Goal: Task Accomplishment & Management: Manage account settings

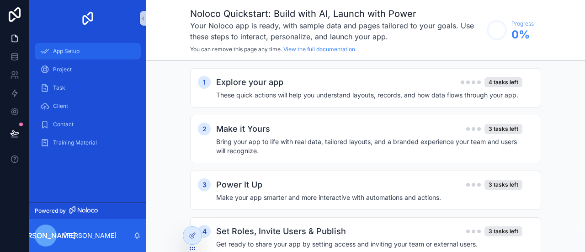
click at [68, 52] on span "App Setup" at bounding box center [66, 51] width 27 height 7
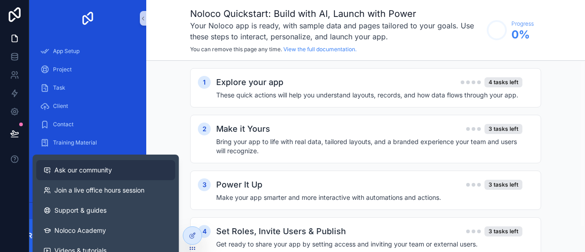
scroll to position [21, 0]
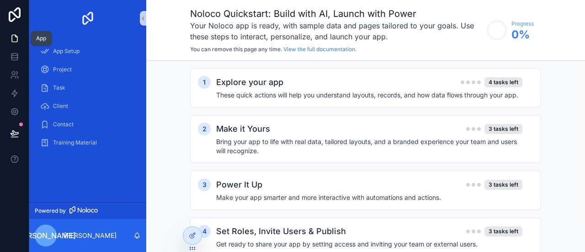
click at [15, 36] on icon at bounding box center [16, 36] width 2 height 2
click at [398, 33] on h3 "Your Noloco app is ready, with sample data and pages tailored to your goals. Us…" at bounding box center [336, 31] width 292 height 22
click at [496, 32] on circle "scrollable content" at bounding box center [497, 30] width 18 height 18
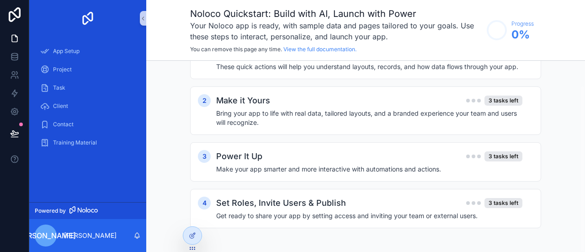
scroll to position [0, 0]
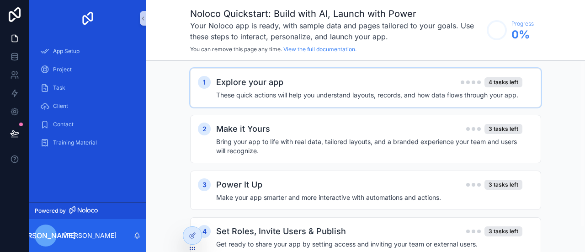
click at [306, 95] on h4 "These quick actions will help you understand layouts, records, and how data flo…" at bounding box center [369, 95] width 306 height 9
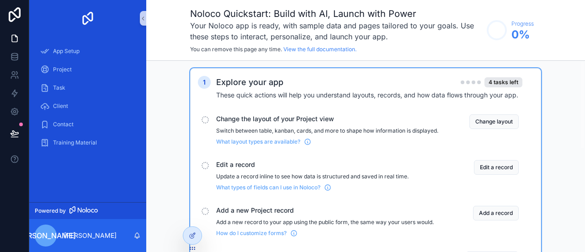
click at [11, 57] on icon at bounding box center [14, 59] width 6 height 4
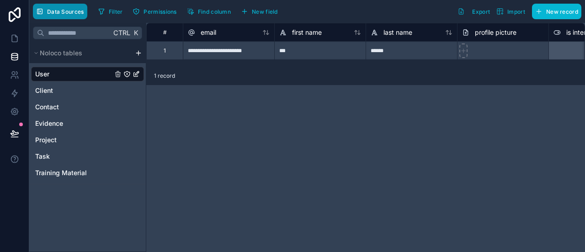
click at [61, 16] on button "Data Sources" at bounding box center [60, 12] width 54 height 16
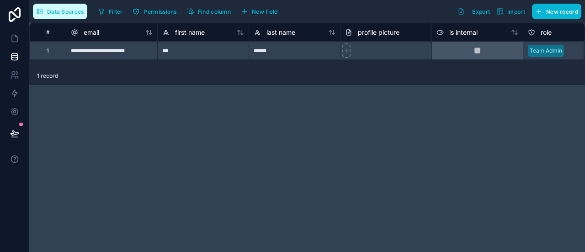
click at [60, 17] on button "Data Sources" at bounding box center [60, 12] width 54 height 16
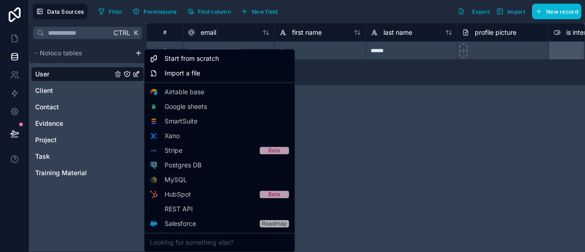
click at [138, 54] on html "**********" at bounding box center [292, 126] width 585 height 252
click at [27, 215] on html "**********" at bounding box center [292, 126] width 585 height 252
click at [139, 54] on html "**********" at bounding box center [292, 126] width 585 height 252
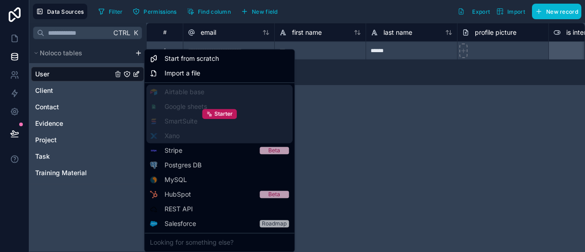
click at [172, 89] on div "Starter" at bounding box center [219, 114] width 146 height 59
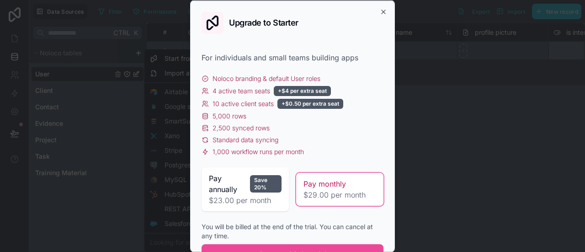
scroll to position [40, 0]
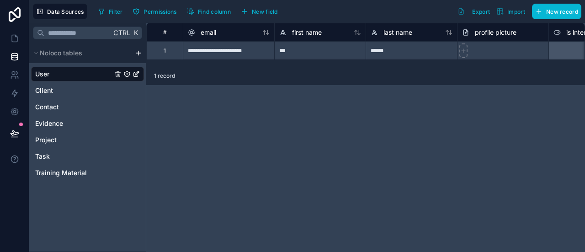
click at [323, 150] on html "**********" at bounding box center [292, 126] width 585 height 252
click at [59, 95] on div "Client" at bounding box center [87, 90] width 113 height 15
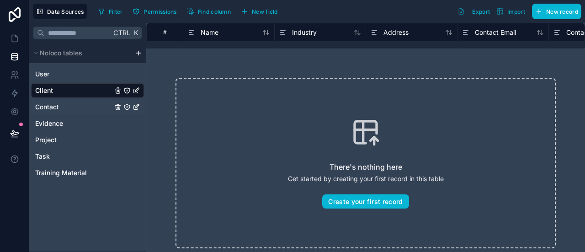
click at [57, 107] on span "Contact" at bounding box center [47, 106] width 24 height 9
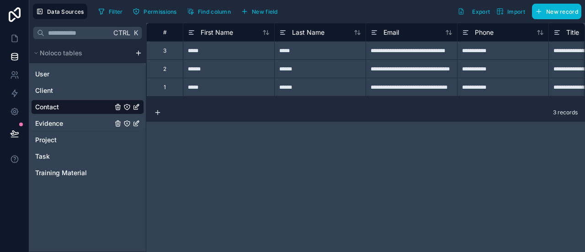
click at [55, 126] on span "Evidence" at bounding box center [49, 123] width 28 height 9
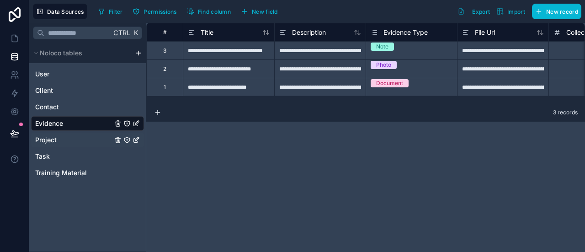
click at [55, 140] on span "Project" at bounding box center [45, 139] width 21 height 9
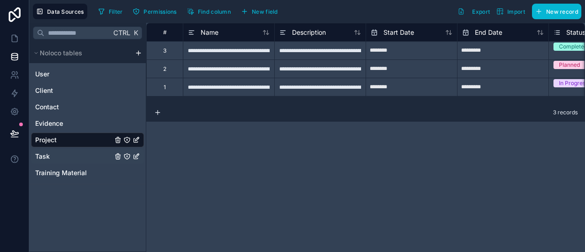
click at [88, 154] on div "Task" at bounding box center [87, 156] width 113 height 15
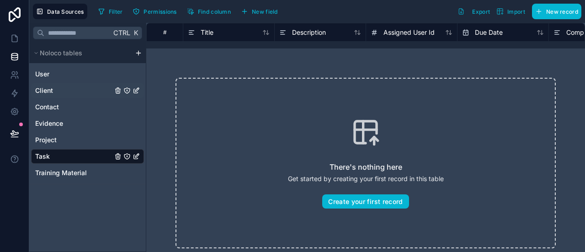
click at [59, 88] on div "Client" at bounding box center [87, 90] width 113 height 15
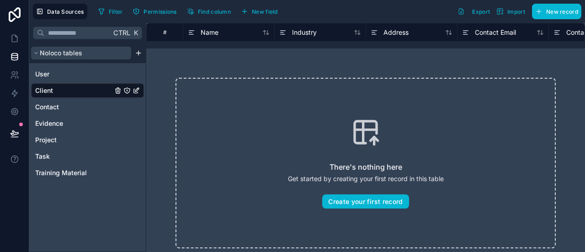
click at [93, 57] on button "Noloco tables" at bounding box center [81, 53] width 100 height 13
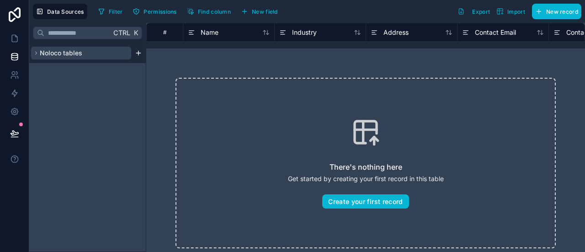
click at [93, 57] on button "Noloco tables" at bounding box center [81, 53] width 100 height 13
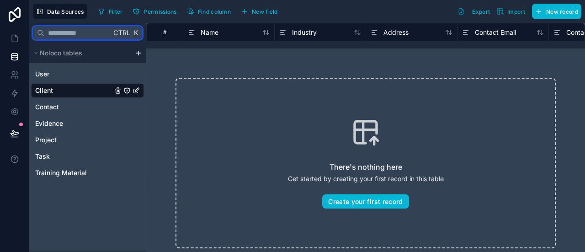
click at [94, 34] on input "text" at bounding box center [77, 33] width 67 height 16
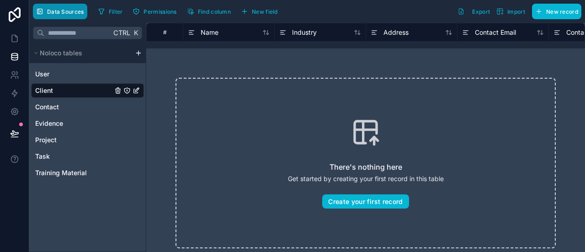
click at [71, 15] on button "Data Sources" at bounding box center [60, 12] width 54 height 16
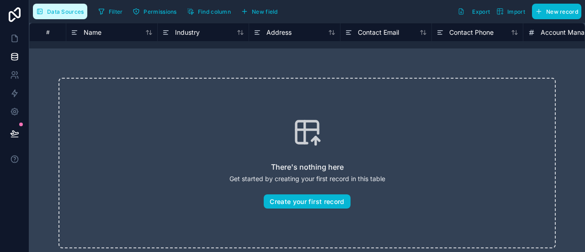
click at [76, 11] on span "Data Sources" at bounding box center [65, 11] width 37 height 7
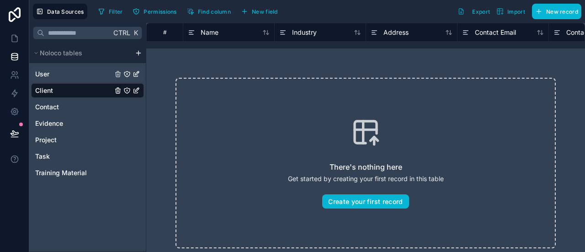
click at [60, 75] on div "User" at bounding box center [87, 74] width 113 height 15
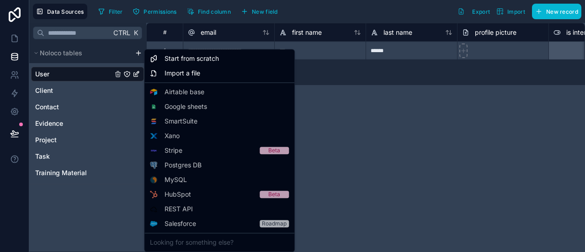
click at [137, 56] on html "**********" at bounding box center [292, 126] width 585 height 252
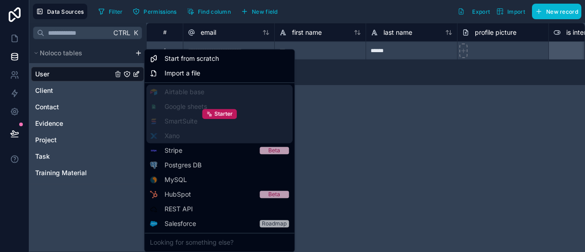
click at [164, 91] on div "Starter" at bounding box center [219, 114] width 146 height 59
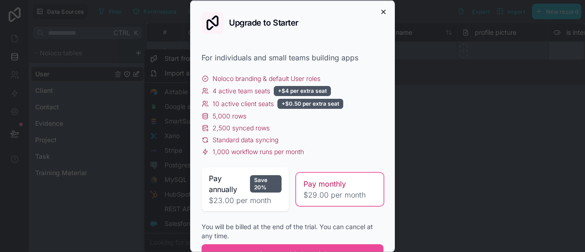
click at [382, 10] on icon "button" at bounding box center [384, 12] width 4 height 4
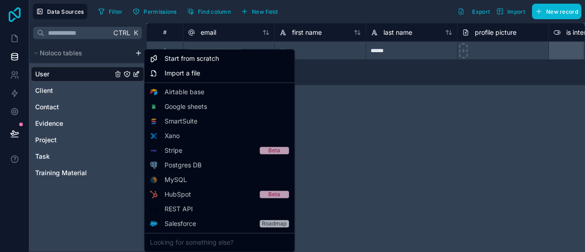
click at [18, 14] on html "**********" at bounding box center [292, 126] width 585 height 252
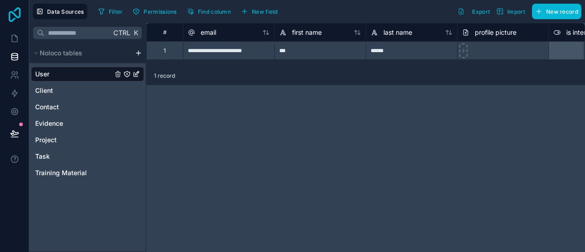
click at [18, 21] on icon at bounding box center [14, 14] width 18 height 15
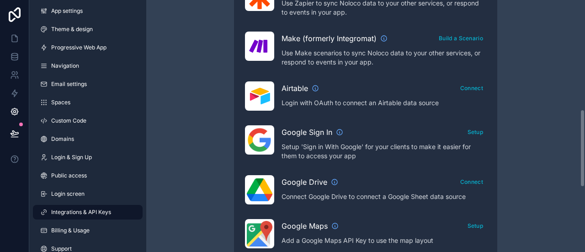
scroll to position [354, 0]
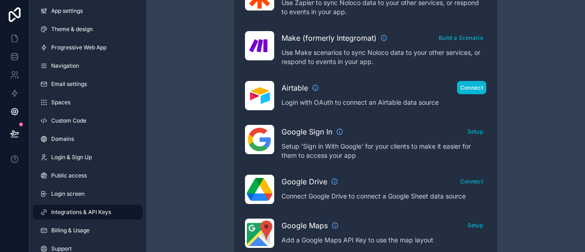
click at [470, 84] on button "Connect" at bounding box center [471, 87] width 29 height 13
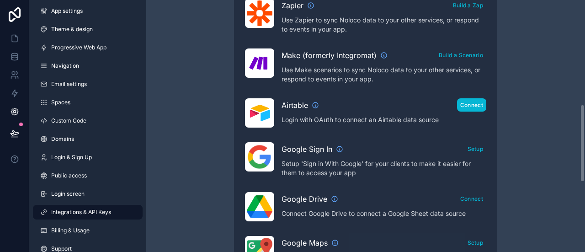
scroll to position [336, 0]
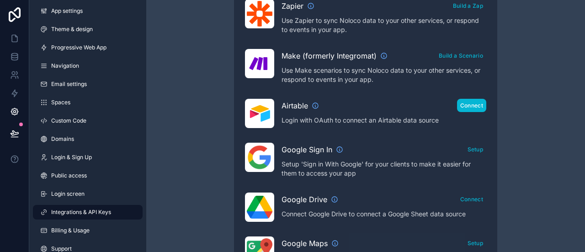
click at [471, 105] on button "Connect" at bounding box center [471, 105] width 29 height 13
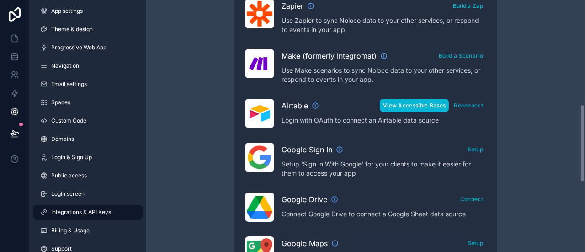
click at [417, 100] on button "View Accessible Bases" at bounding box center [414, 105] width 69 height 13
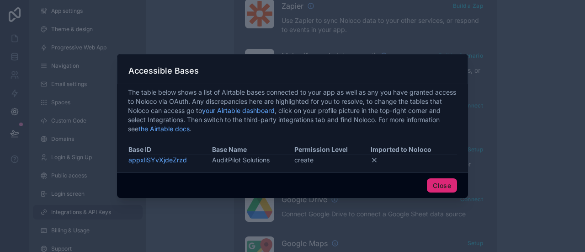
click at [437, 185] on button "Close" at bounding box center [442, 185] width 30 height 15
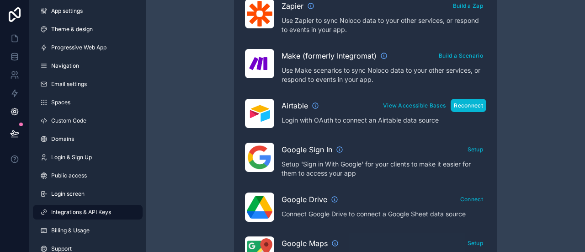
click at [468, 101] on button "Reconnect" at bounding box center [469, 105] width 36 height 13
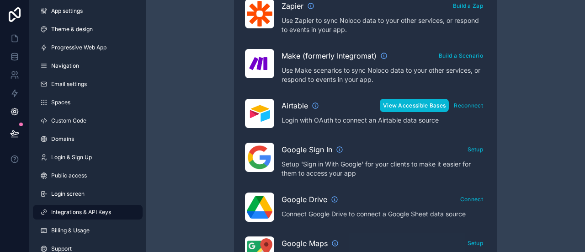
click at [411, 107] on button "View Accessible Bases" at bounding box center [414, 105] width 69 height 13
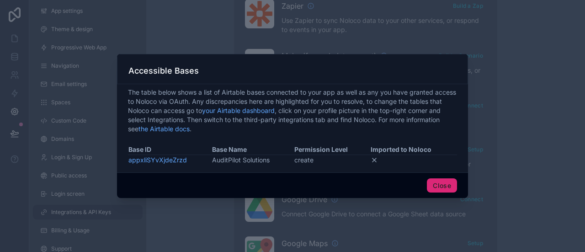
click at [435, 183] on button "Close" at bounding box center [442, 185] width 30 height 15
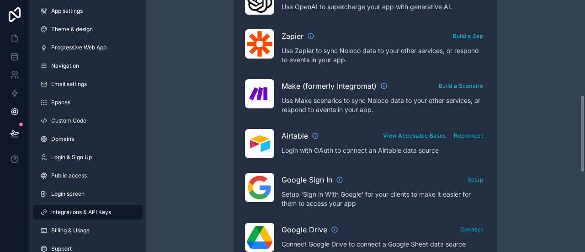
scroll to position [302, 0]
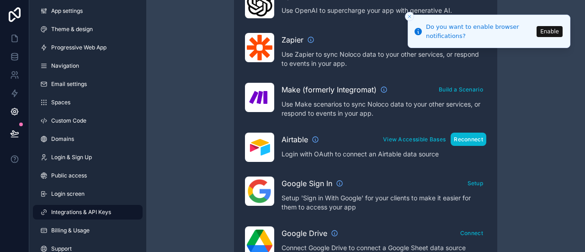
click at [465, 136] on button "Reconnect" at bounding box center [469, 139] width 36 height 13
click at [404, 139] on button "View Accessible Bases" at bounding box center [414, 139] width 69 height 13
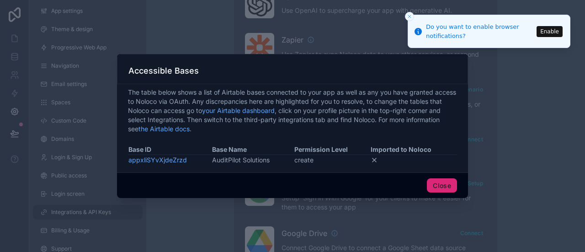
click at [444, 188] on button "Close" at bounding box center [442, 185] width 30 height 15
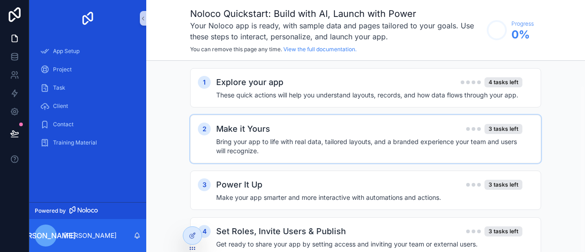
scroll to position [28, 0]
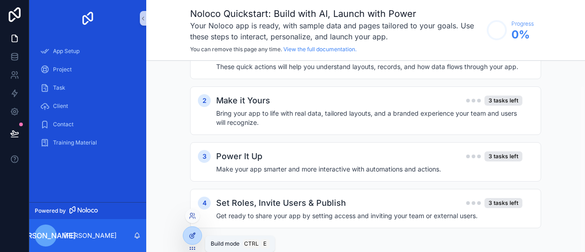
click at [195, 236] on icon at bounding box center [192, 235] width 7 height 7
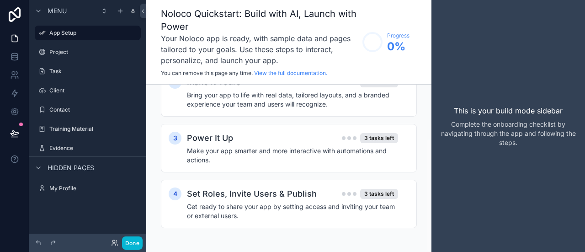
scroll to position [0, 0]
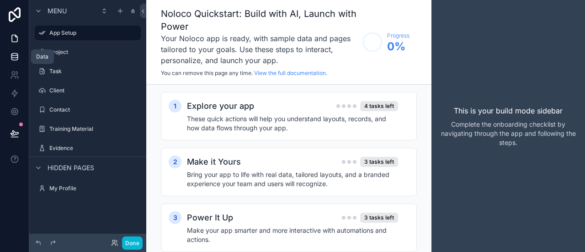
click at [12, 55] on icon at bounding box center [14, 56] width 9 height 9
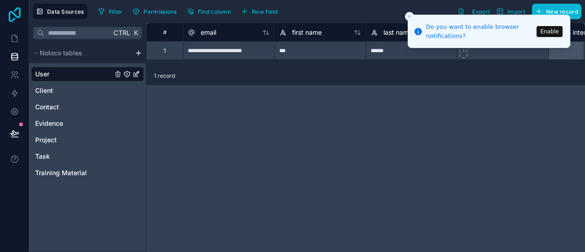
click at [11, 17] on icon at bounding box center [14, 14] width 18 height 15
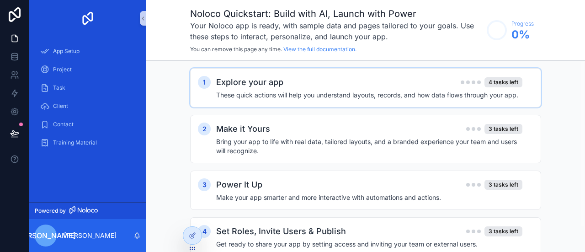
click at [338, 76] on div "Explore your app 4 tasks left" at bounding box center [369, 82] width 306 height 13
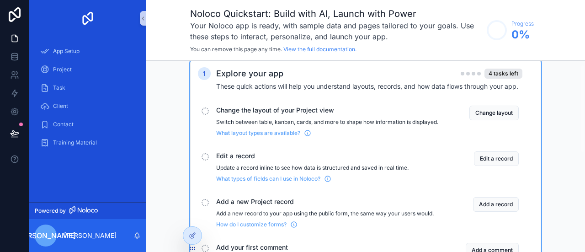
scroll to position [35, 0]
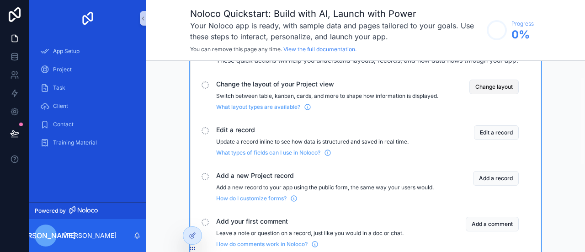
click at [482, 89] on button "Change layout" at bounding box center [494, 87] width 49 height 15
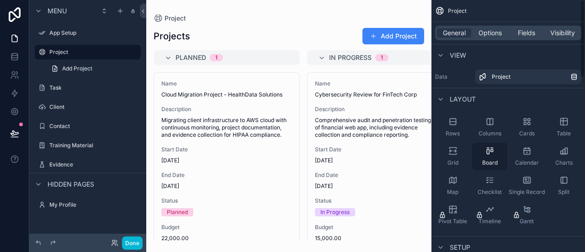
click at [483, 152] on div "Board" at bounding box center [489, 156] width 35 height 27
drag, startPoint x: 437, startPoint y: 59, endPoint x: 447, endPoint y: 67, distance: 13.1
click at [447, 67] on div "Data Project" at bounding box center [509, 77] width 154 height 22
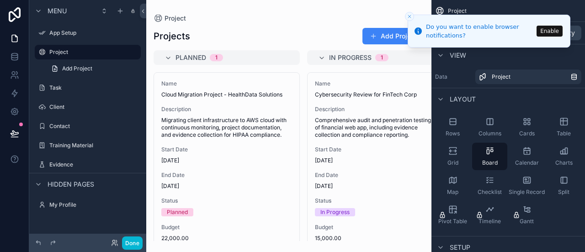
click at [408, 16] on icon "Close toast" at bounding box center [409, 16] width 5 height 5
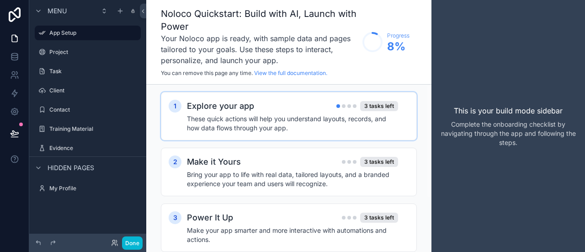
click at [294, 123] on h4 "These quick actions will help you understand layouts, records, and how data flo…" at bounding box center [292, 123] width 211 height 18
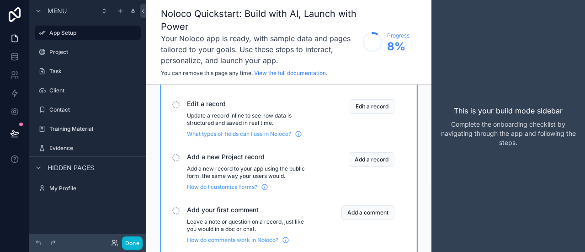
scroll to position [100, 0]
click at [362, 103] on button "Edit a record" at bounding box center [372, 107] width 45 height 15
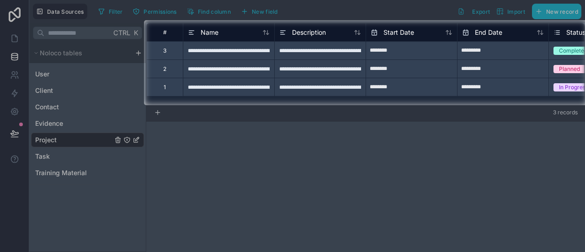
click at [83, 125] on div at bounding box center [292, 178] width 585 height 147
click at [59, 123] on div at bounding box center [292, 178] width 585 height 147
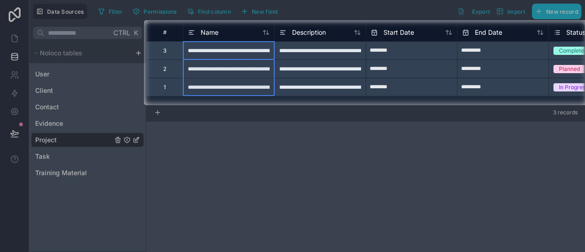
click at [261, 38] on div "Name" at bounding box center [228, 32] width 91 height 18
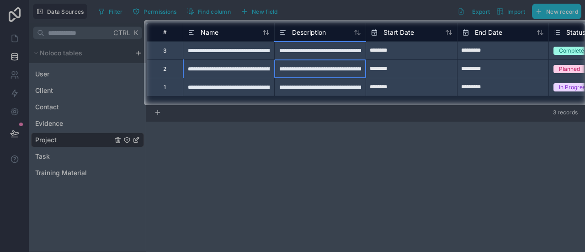
click at [302, 67] on div "**********" at bounding box center [319, 68] width 91 height 18
click at [312, 94] on div "**********" at bounding box center [319, 87] width 91 height 18
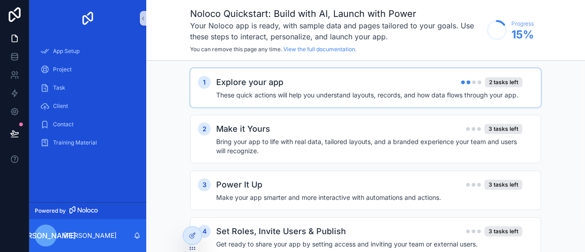
click at [360, 80] on div "Explore your app 2 tasks left" at bounding box center [369, 82] width 306 height 13
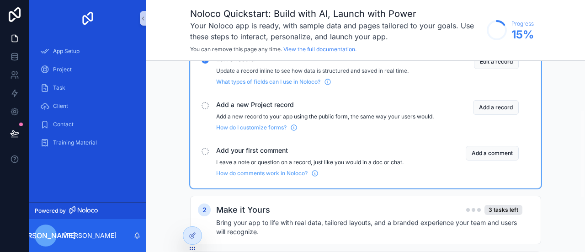
scroll to position [107, 0]
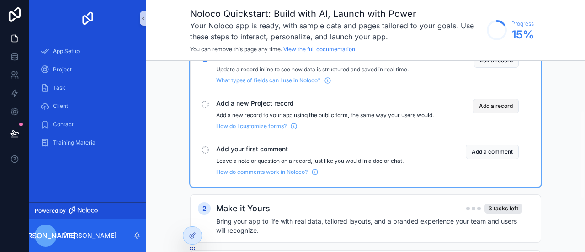
click at [484, 106] on button "Add a record" at bounding box center [496, 106] width 46 height 15
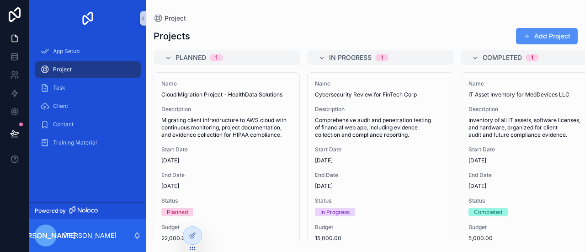
click at [528, 29] on button "Add Project" at bounding box center [547, 36] width 62 height 16
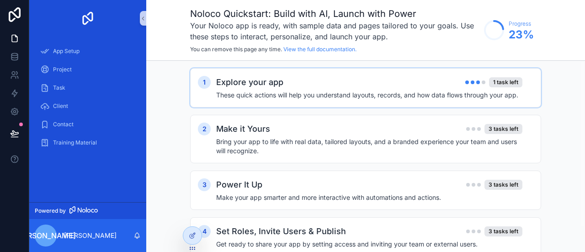
click at [322, 82] on div "Explore your app 1 task left" at bounding box center [369, 82] width 306 height 13
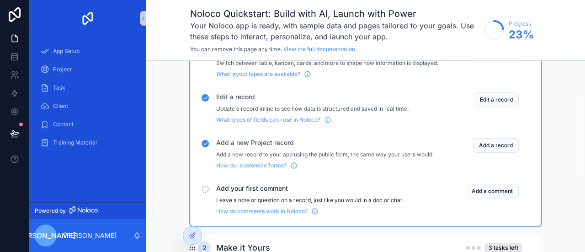
scroll to position [69, 0]
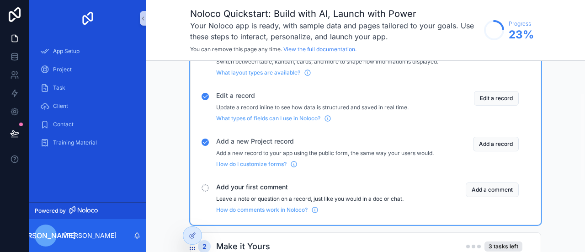
click at [348, 199] on div "Add your first comment Leave a note or question on a record, just like you woul…" at bounding box center [327, 197] width 222 height 31
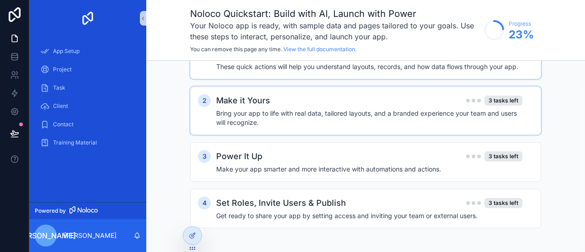
scroll to position [0, 0]
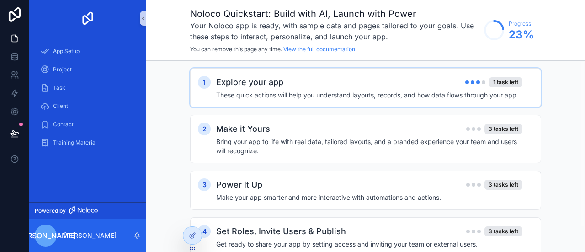
click at [312, 96] on h4 "These quick actions will help you understand layouts, records, and how data flo…" at bounding box center [369, 95] width 306 height 9
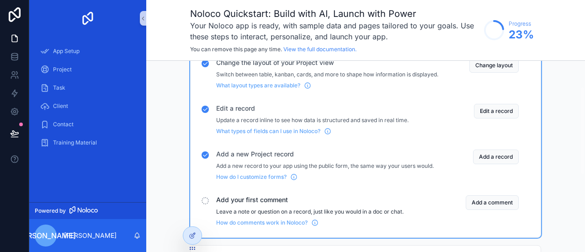
scroll to position [58, 0]
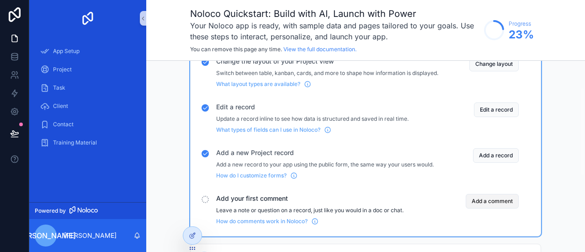
click at [476, 205] on button "Add a comment" at bounding box center [492, 201] width 53 height 15
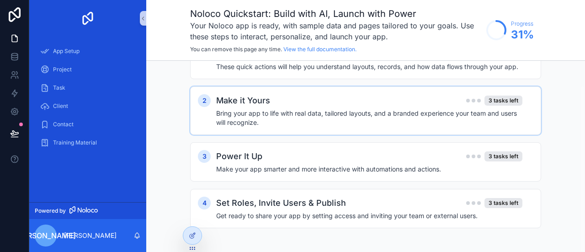
scroll to position [28, 0]
click at [349, 118] on h4 "Bring your app to life with real data, tailored layouts, and a branded experien…" at bounding box center [369, 118] width 306 height 18
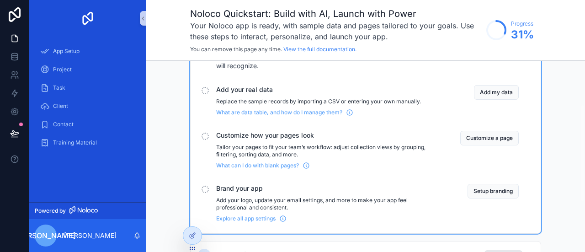
scroll to position [85, 0]
click at [497, 93] on button "Add my data" at bounding box center [496, 92] width 45 height 15
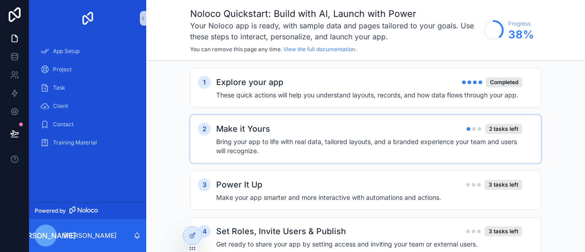
click at [326, 129] on div "Make it Yours 2 tasks left" at bounding box center [369, 129] width 306 height 13
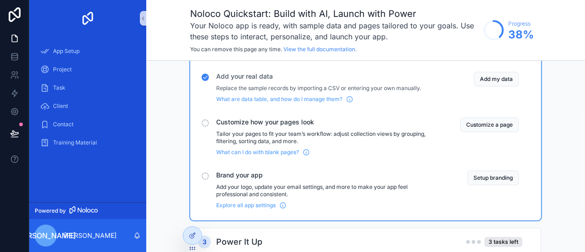
scroll to position [99, 0]
click at [481, 122] on button "Customize a page" at bounding box center [490, 124] width 59 height 15
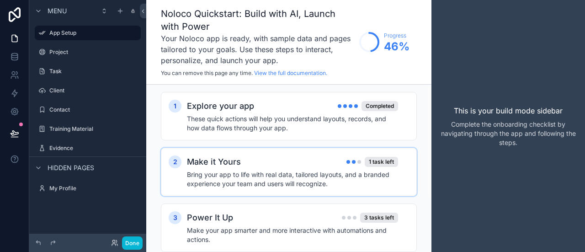
click at [297, 164] on div "Make it Yours 1 task left" at bounding box center [292, 161] width 211 height 13
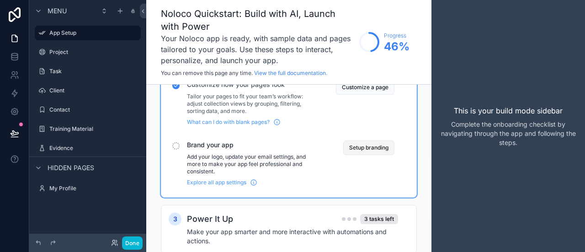
scroll to position [187, 0]
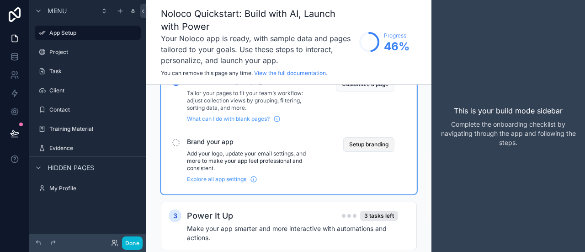
click at [377, 142] on button "Setup branding" at bounding box center [368, 144] width 51 height 15
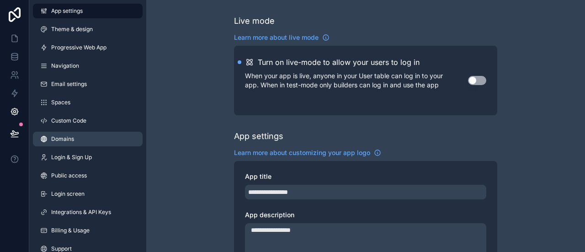
click at [70, 133] on link "Domains" at bounding box center [88, 139] width 110 height 15
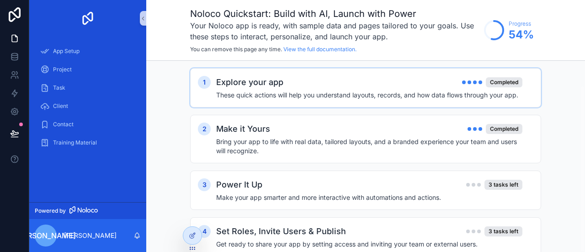
scroll to position [28, 0]
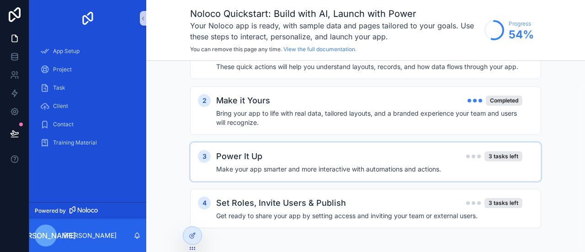
click at [338, 159] on div "Power It Up 3 tasks left" at bounding box center [369, 156] width 306 height 13
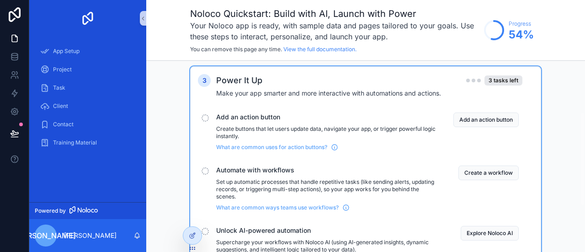
scroll to position [104, 0]
click at [477, 119] on button "Add an action button" at bounding box center [486, 120] width 65 height 15
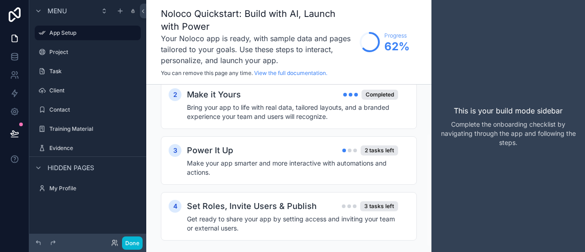
scroll to position [72, 0]
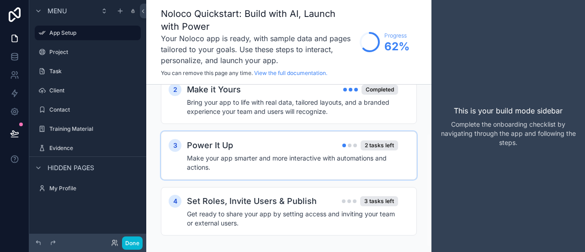
click at [273, 150] on div "Power It Up 2 tasks left" at bounding box center [292, 145] width 211 height 13
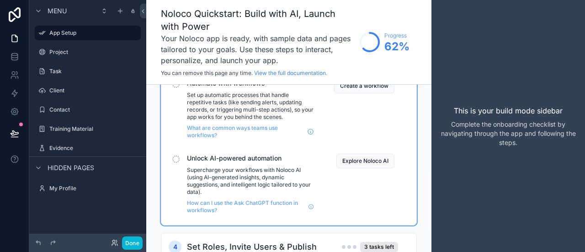
scroll to position [222, 0]
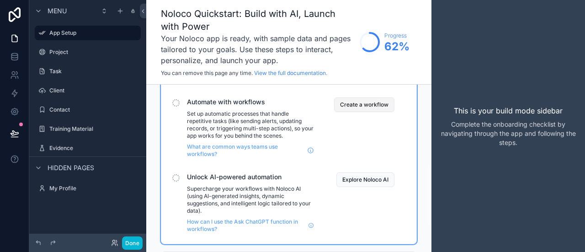
click at [355, 107] on button "Create a workflow" at bounding box center [364, 104] width 60 height 15
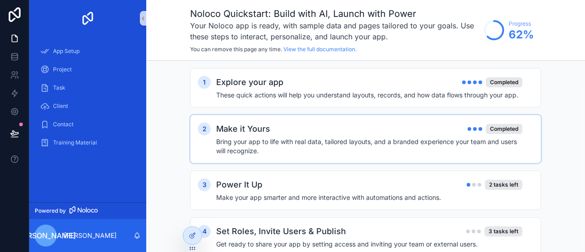
scroll to position [28, 0]
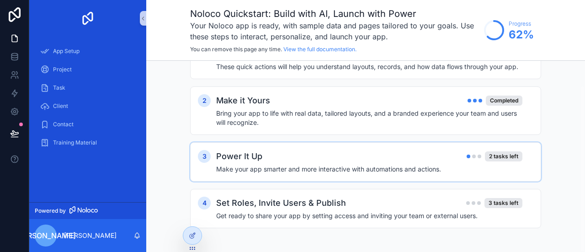
click at [284, 150] on div "Power It Up 2 tasks left" at bounding box center [369, 156] width 306 height 13
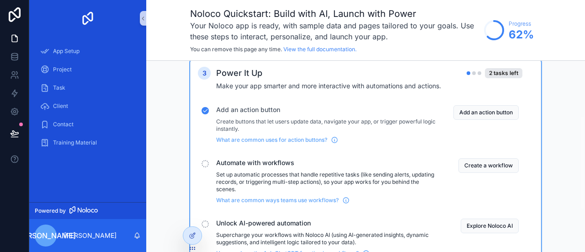
scroll to position [113, 0]
click at [464, 112] on button "Add an action button" at bounding box center [486, 111] width 65 height 15
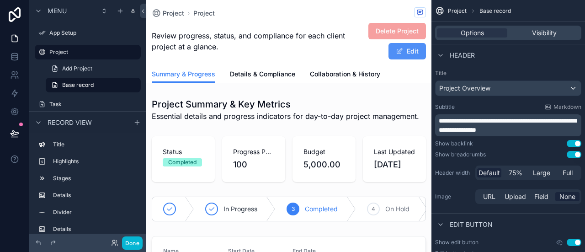
click at [401, 54] on button "Edit" at bounding box center [408, 51] width 38 height 16
click at [401, 54] on button "Done" at bounding box center [405, 51] width 42 height 16
click at [401, 54] on button "Edit" at bounding box center [408, 51] width 38 height 16
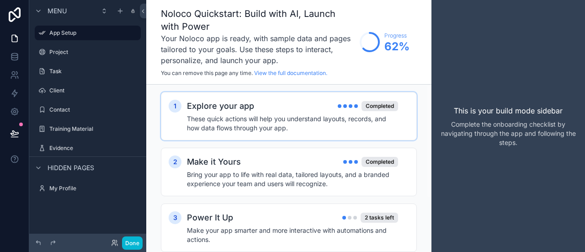
scroll to position [80, 0]
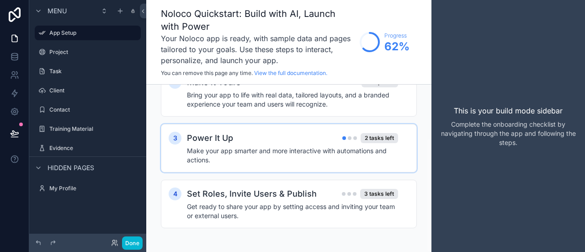
click at [305, 135] on div "Power It Up 2 tasks left" at bounding box center [292, 138] width 211 height 13
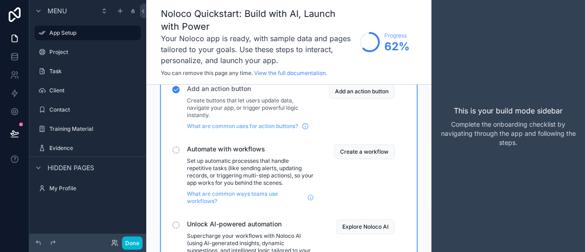
scroll to position [175, 0]
click at [346, 147] on button "Create a workflow" at bounding box center [364, 152] width 60 height 15
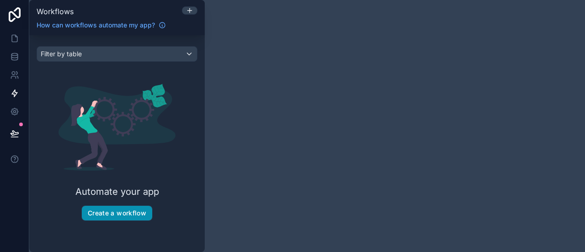
click at [113, 212] on button "Create a workflow" at bounding box center [117, 213] width 70 height 15
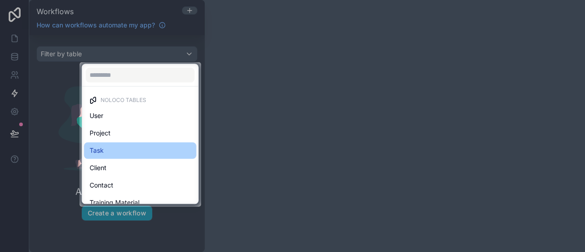
scroll to position [27, 0]
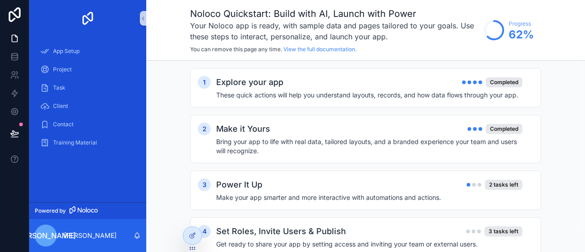
scroll to position [28, 0]
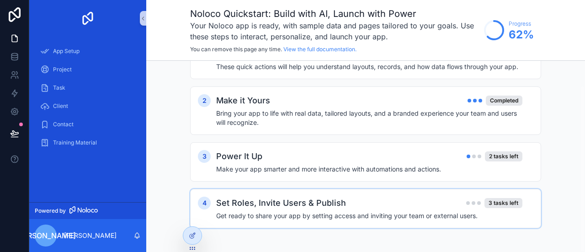
click at [370, 199] on div "Set Roles, Invite Users & Publish 3 tasks left" at bounding box center [369, 203] width 306 height 13
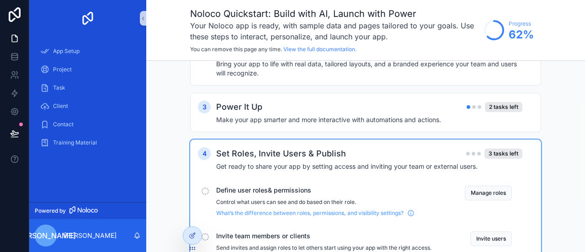
scroll to position [61, 0]
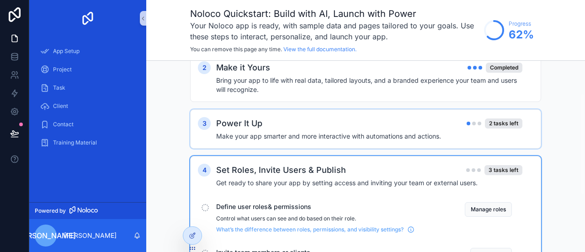
click at [402, 127] on div "Power It Up 2 tasks left" at bounding box center [369, 123] width 306 height 13
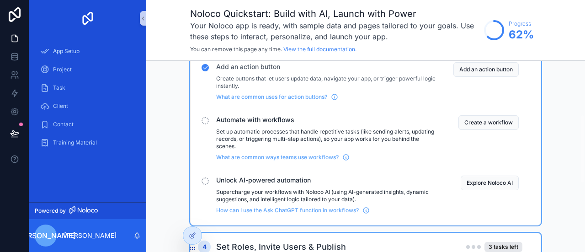
scroll to position [156, 0]
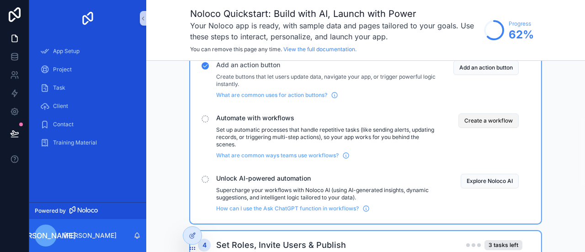
click at [483, 123] on button "Create a workflow" at bounding box center [489, 120] width 60 height 15
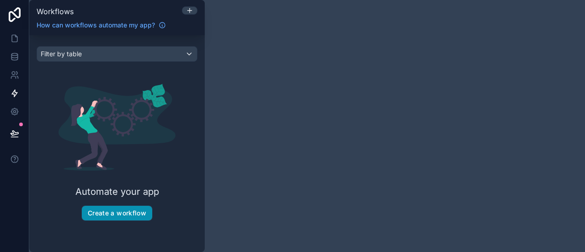
click at [134, 214] on button "Create a workflow" at bounding box center [117, 213] width 70 height 15
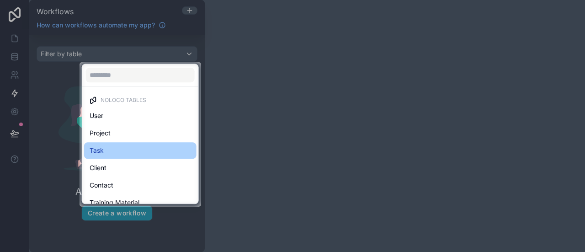
scroll to position [27, 0]
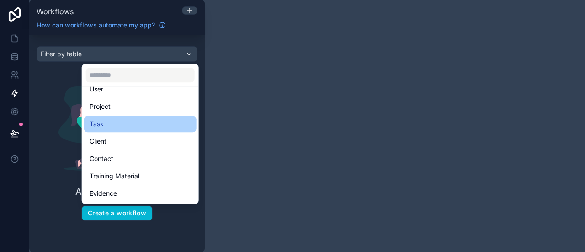
click at [147, 122] on div "Task" at bounding box center [141, 123] width 102 height 11
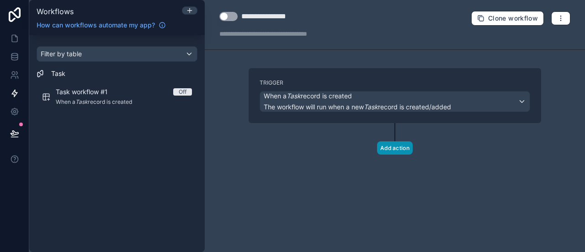
click at [402, 148] on button "Add action" at bounding box center [395, 147] width 36 height 13
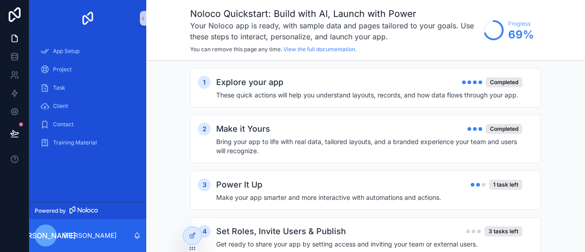
scroll to position [28, 0]
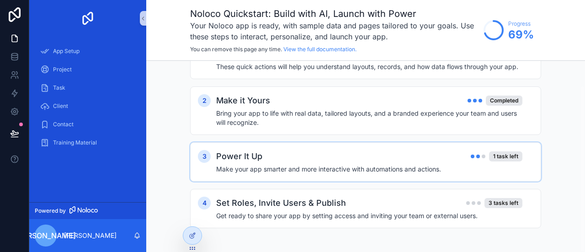
click at [327, 161] on div "Power It Up 1 task left" at bounding box center [369, 156] width 306 height 13
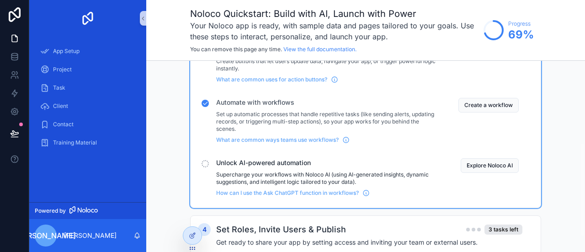
scroll to position [166, 0]
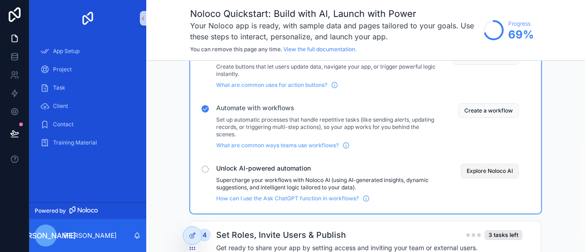
click at [486, 171] on button "Explore Noloco AI" at bounding box center [490, 171] width 58 height 15
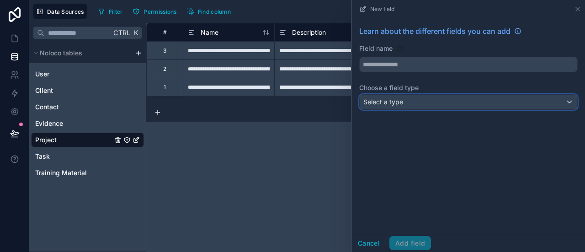
click at [405, 105] on div "Select a type" at bounding box center [469, 102] width 218 height 15
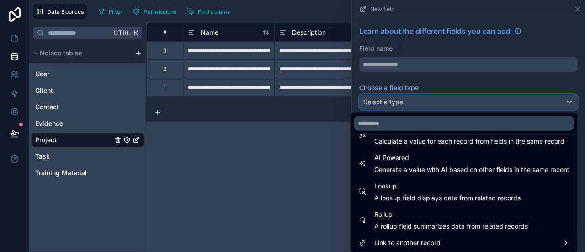
scroll to position [265, 0]
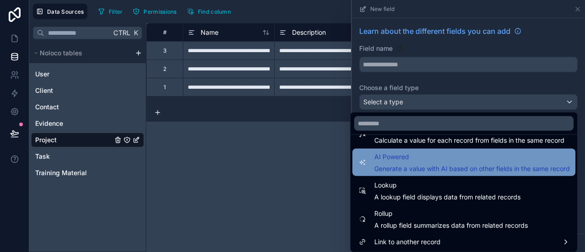
click at [414, 165] on span "Generate a value with AI based on other fields in the same record" at bounding box center [473, 168] width 196 height 9
type input "**********"
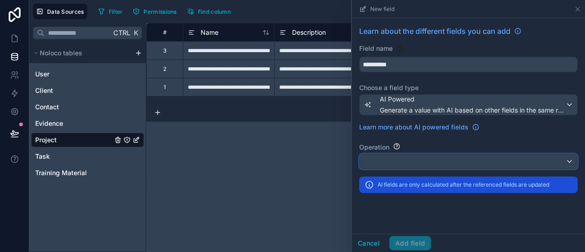
click at [402, 162] on div at bounding box center [469, 161] width 218 height 15
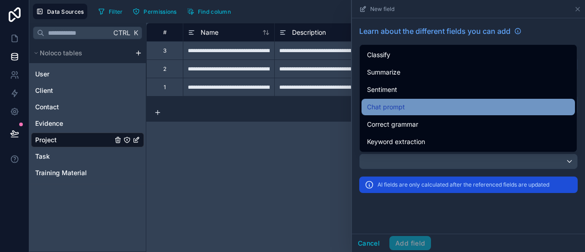
click at [389, 108] on span "Chat prompt" at bounding box center [386, 107] width 38 height 11
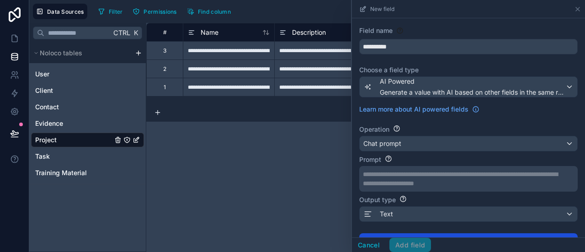
scroll to position [0, 0]
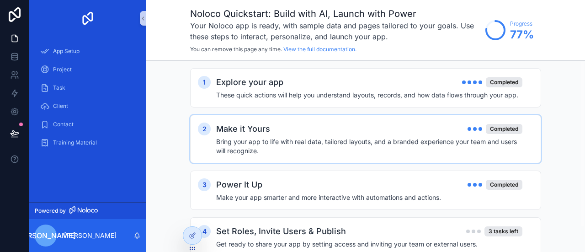
scroll to position [28, 0]
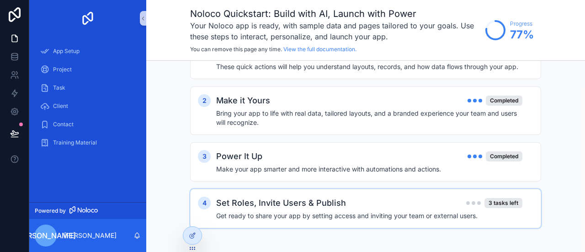
click at [363, 207] on div "Set Roles, Invite Users & Publish 3 tasks left" at bounding box center [369, 203] width 306 height 13
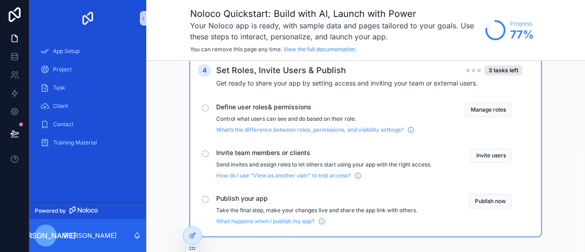
scroll to position [169, 0]
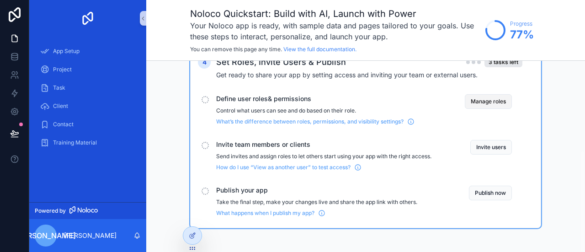
click at [482, 100] on button "Manage roles" at bounding box center [488, 101] width 47 height 15
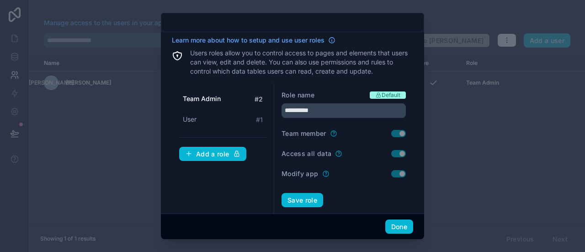
click at [189, 118] on span "User" at bounding box center [190, 119] width 14 height 9
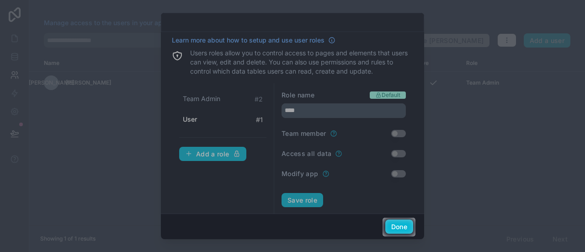
click at [206, 97] on div at bounding box center [292, 109] width 585 height 218
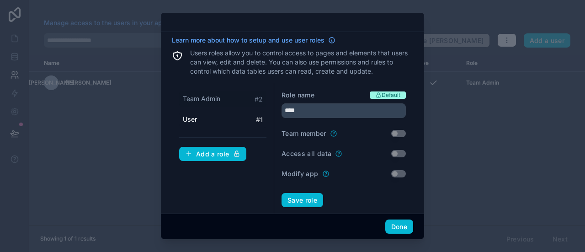
click at [225, 99] on div "Team Admin # 2" at bounding box center [222, 99] width 87 height 17
click at [202, 118] on div "User # 1" at bounding box center [222, 119] width 87 height 17
click at [211, 99] on span "Team Admin" at bounding box center [202, 98] width 38 height 9
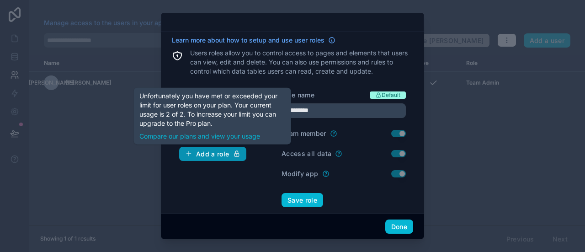
click at [209, 150] on div "Add a role" at bounding box center [212, 154] width 55 height 8
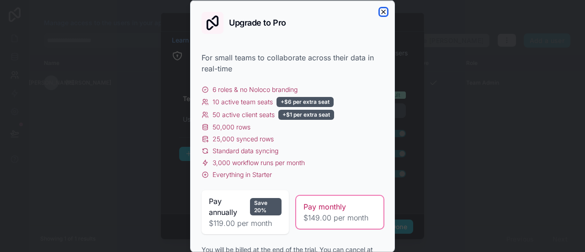
click at [380, 10] on icon "button" at bounding box center [383, 11] width 7 height 7
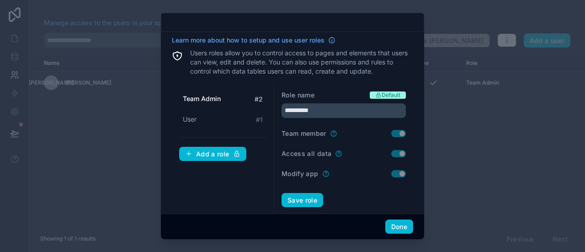
click at [223, 96] on div "Team Admin # 2" at bounding box center [222, 99] width 87 height 17
click at [220, 109] on div "Team Admin # 2 User # 1" at bounding box center [222, 110] width 87 height 38
click at [215, 117] on div "User # 1" at bounding box center [222, 119] width 87 height 17
click at [213, 96] on span "Team Admin" at bounding box center [202, 98] width 38 height 9
type input "**********"
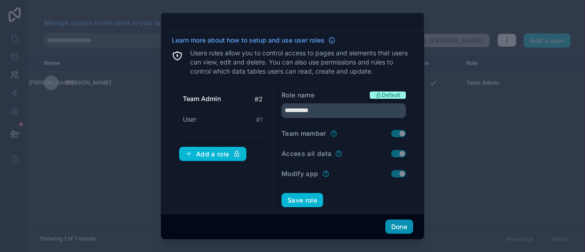
click at [396, 228] on button "Done" at bounding box center [400, 227] width 28 height 15
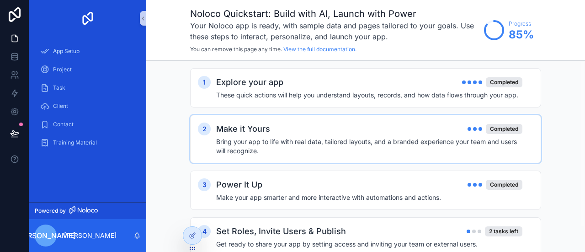
scroll to position [28, 0]
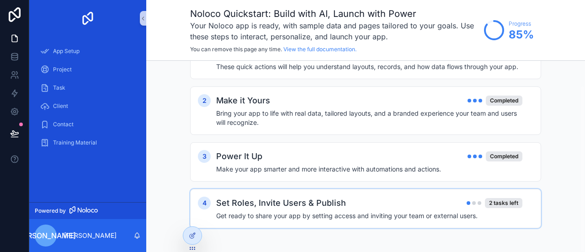
click at [340, 202] on h2 "Set Roles, Invite Users & Publish" at bounding box center [281, 203] width 130 height 13
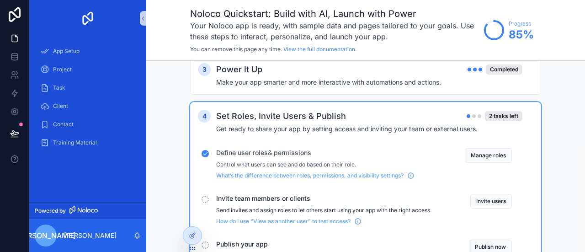
scroll to position [169, 0]
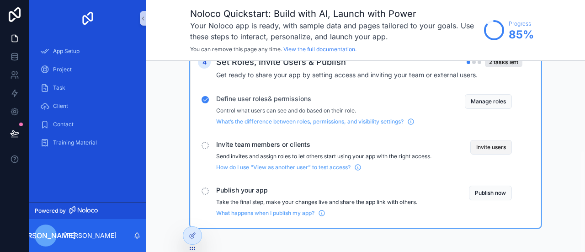
click at [484, 147] on button "Invite users" at bounding box center [492, 147] width 42 height 15
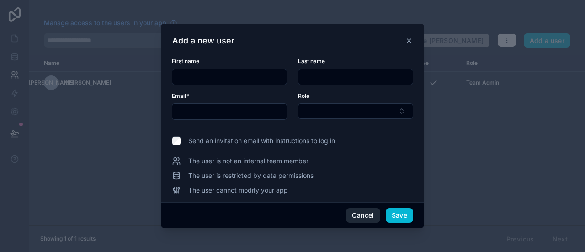
click at [362, 211] on button "Cancel" at bounding box center [363, 215] width 34 height 15
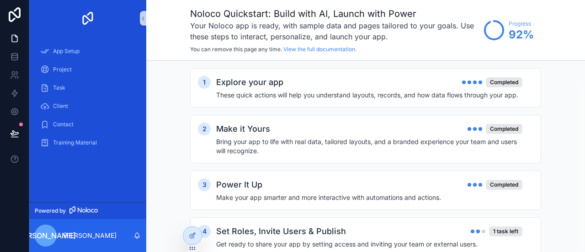
scroll to position [28, 0]
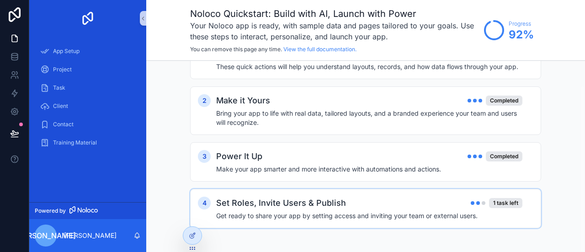
click at [362, 205] on div "Set Roles, Invite Users & Publish 1 task left" at bounding box center [369, 203] width 306 height 13
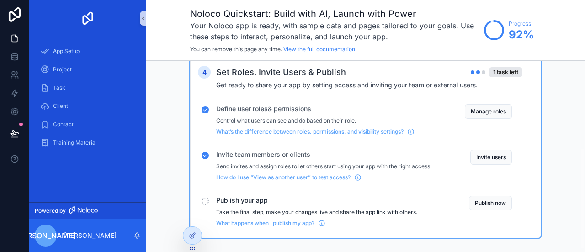
scroll to position [169, 0]
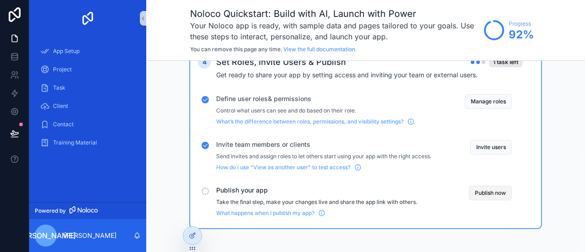
click at [476, 191] on button "Publish now" at bounding box center [490, 193] width 43 height 15
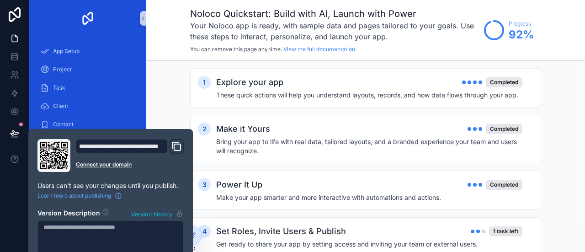
click at [180, 149] on icon "Domain and Custom Link" at bounding box center [176, 146] width 11 height 11
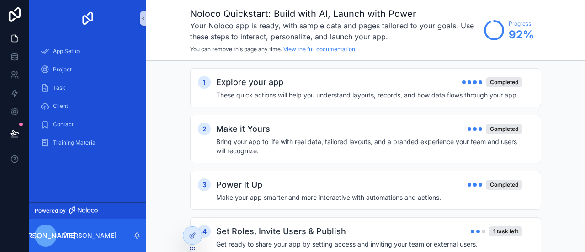
click at [154, 95] on div "1 Explore your app Completed These quick actions will help you understand layou…" at bounding box center [365, 171] width 439 height 221
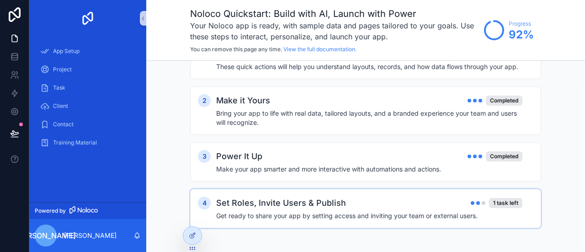
click at [351, 211] on h4 "Get ready to share your app by setting access and inviting your team or externa…" at bounding box center [369, 215] width 306 height 9
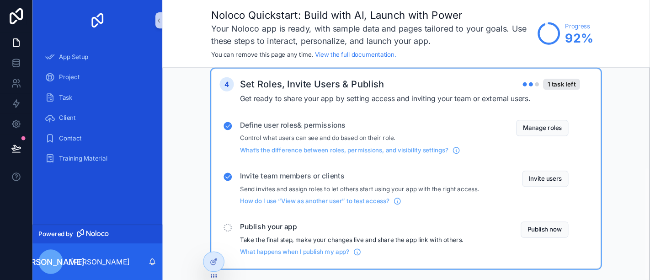
scroll to position [169, 0]
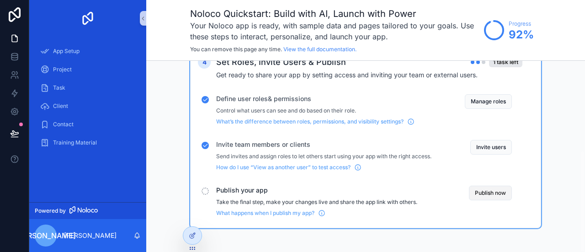
click at [507, 193] on button "Publish now" at bounding box center [490, 193] width 43 height 15
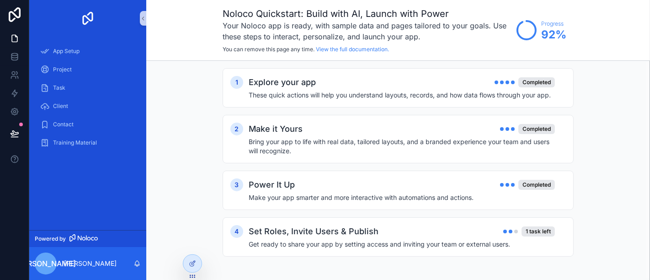
drag, startPoint x: 442, startPoint y: 1, endPoint x: 196, endPoint y: 27, distance: 247.3
click at [196, 27] on div "Noloco Quickstart: Build with AI, Launch with Power Your Noloco app is ready, w…" at bounding box center [398, 30] width 504 height 61
click at [526, 230] on div "1 task left" at bounding box center [538, 231] width 33 height 10
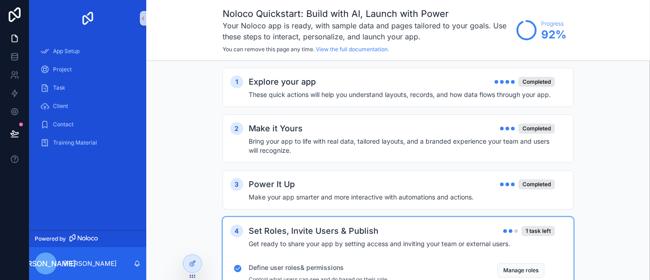
scroll to position [141, 0]
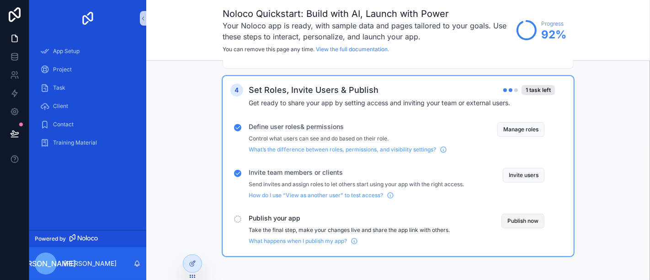
click at [526, 225] on button "Publish now" at bounding box center [523, 221] width 43 height 15
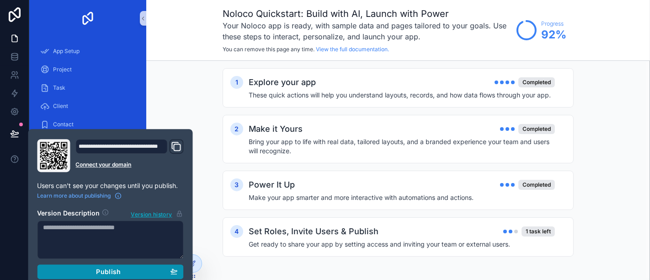
click at [111, 252] on span "Publish" at bounding box center [108, 272] width 25 height 8
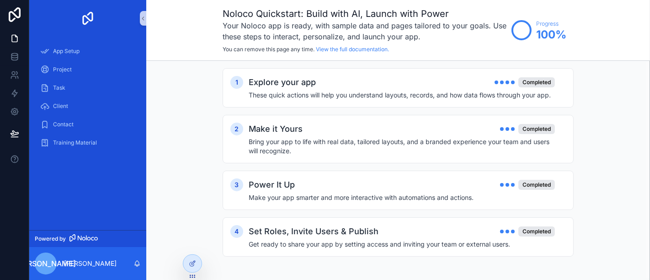
click at [208, 197] on div "1 Explore your app Completed These quick actions will help you understand layou…" at bounding box center [398, 171] width 504 height 221
click at [346, 30] on h3 "Your Noloco app is ready, with sample data and pages tailored to your goals. Us…" at bounding box center [365, 31] width 284 height 22
click at [22, 50] on link at bounding box center [14, 57] width 29 height 18
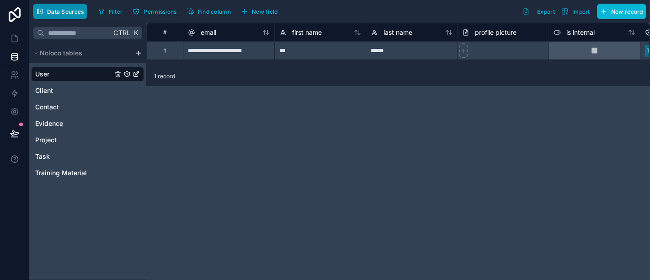
click at [63, 12] on span "Data Sources" at bounding box center [65, 11] width 37 height 7
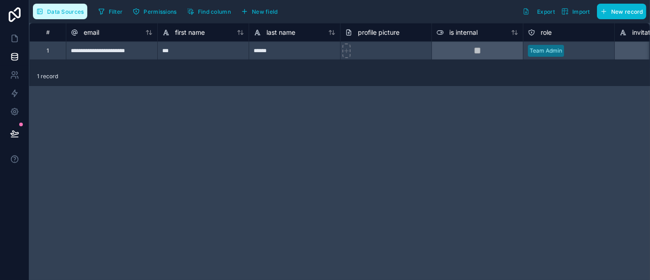
click at [52, 16] on button "Data Sources" at bounding box center [60, 12] width 54 height 16
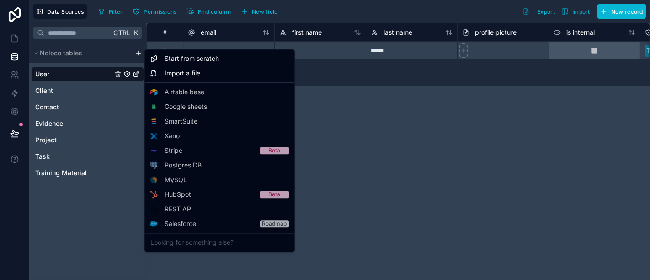
click at [138, 52] on html "**********" at bounding box center [325, 140] width 650 height 280
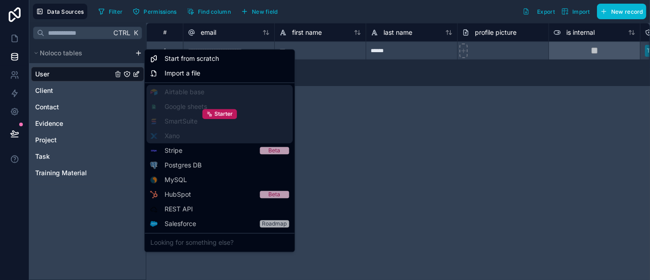
click at [186, 96] on div "Starter" at bounding box center [220, 114] width 146 height 59
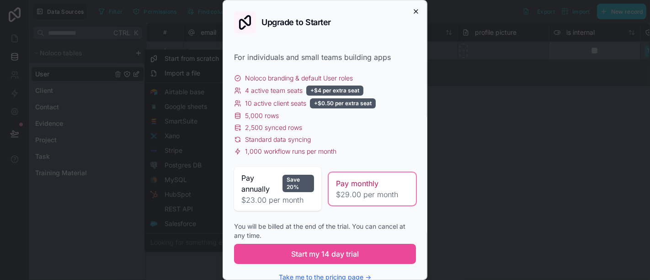
click at [414, 11] on icon "button" at bounding box center [416, 12] width 4 height 4
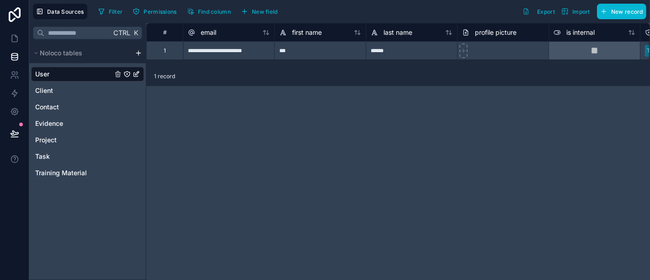
click at [363, 129] on html "**********" at bounding box center [325, 140] width 650 height 280
click at [46, 91] on span "Client" at bounding box center [44, 90] width 18 height 9
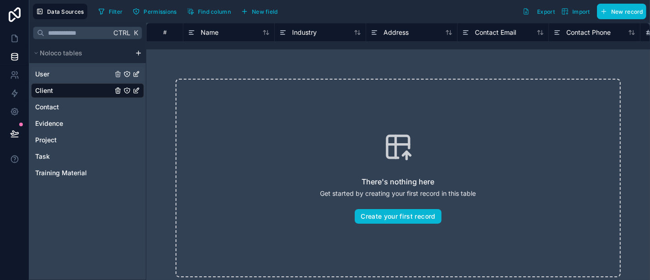
click at [56, 76] on div "User" at bounding box center [87, 74] width 113 height 15
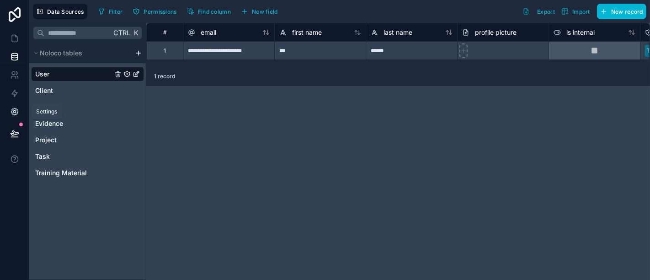
click at [17, 114] on icon at bounding box center [14, 111] width 7 height 7
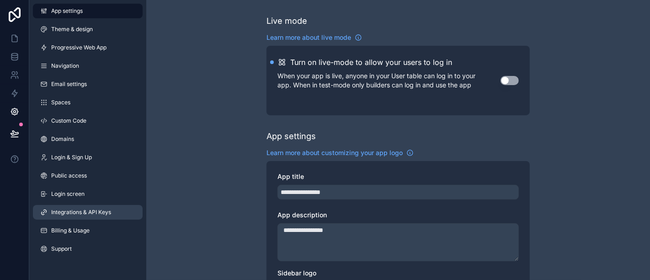
click at [75, 212] on span "Integrations & API Keys" at bounding box center [81, 212] width 60 height 7
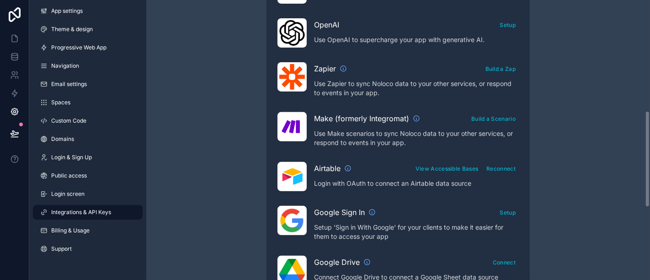
scroll to position [321, 0]
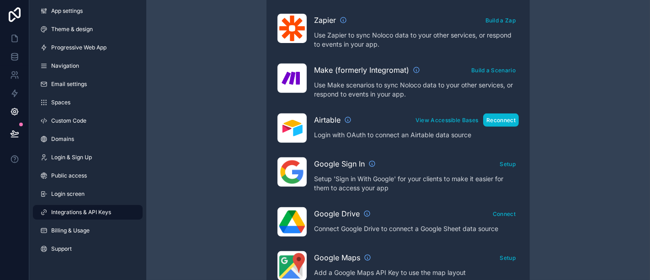
click at [488, 119] on button "Reconnect" at bounding box center [501, 119] width 36 height 13
click at [544, 144] on div "Integrations & API Keys Learn more about your API keys Your API keys allow you …" at bounding box center [398, 86] width 504 height 815
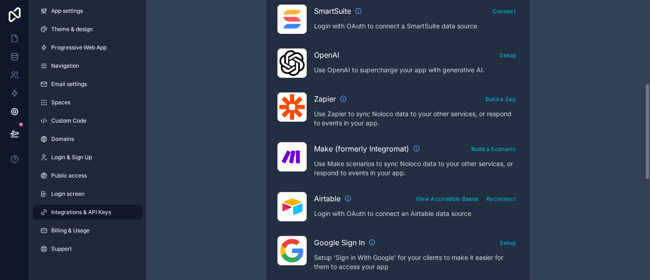
scroll to position [241, 0]
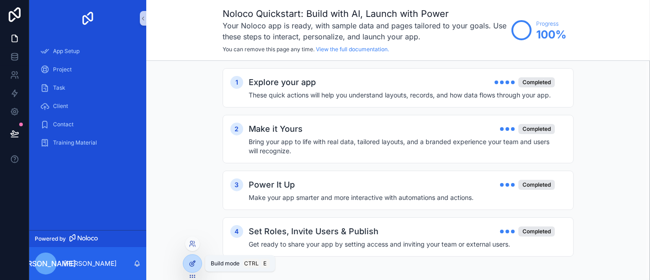
click at [190, 270] on div at bounding box center [192, 263] width 18 height 17
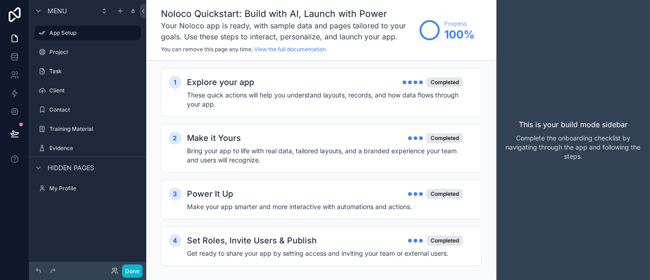
scroll to position [10, 0]
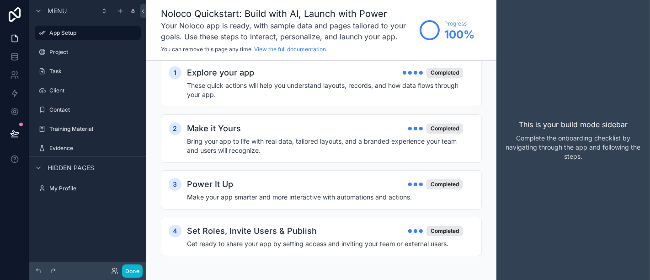
click at [563, 128] on p "This is your build mode sidebar" at bounding box center [573, 124] width 109 height 11
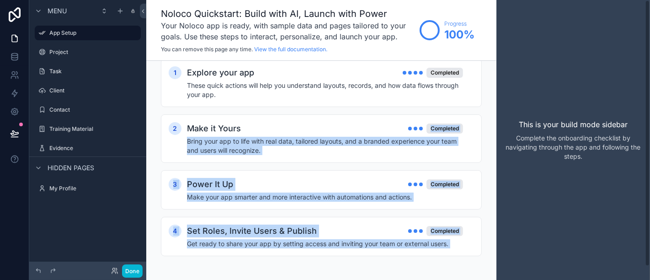
drag, startPoint x: 313, startPoint y: 122, endPoint x: 514, endPoint y: 139, distance: 201.5
click at [514, 139] on div "App Setup Project Task Client Contact Training Material My Profile Powered by J…" at bounding box center [398, 140] width 504 height 280
click at [514, 139] on p "Complete the onboarding checklist by navigating through the app and following t…" at bounding box center [573, 147] width 139 height 27
click at [16, 54] on icon at bounding box center [14, 56] width 9 height 9
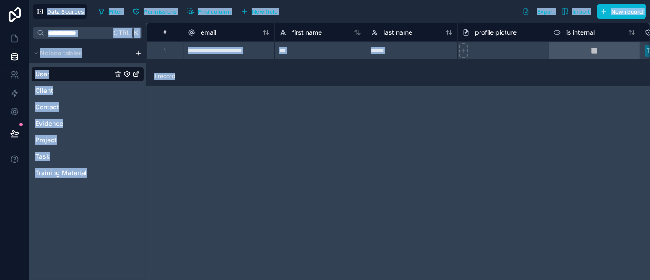
click at [180, 129] on div "**********" at bounding box center [398, 151] width 504 height 257
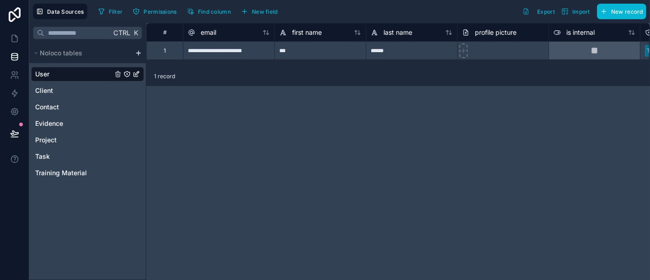
click at [180, 129] on div "**********" at bounding box center [398, 151] width 504 height 257
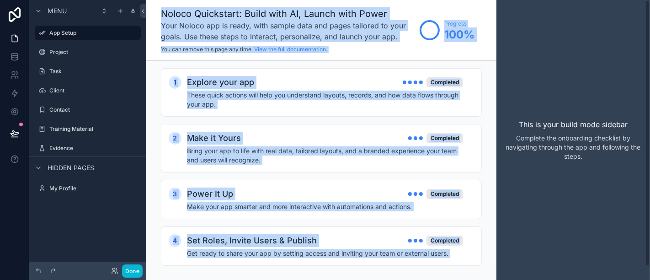
click at [521, 93] on div "This is your build mode sidebar Complete the onboarding checklist by navigating…" at bounding box center [574, 140] width 154 height 280
click at [110, 223] on div "Menu App Setup Project Task Client Contact Training Material Evidence Hidden pa…" at bounding box center [87, 134] width 117 height 269
click at [37, 167] on icon "scrollable content" at bounding box center [39, 168] width 4 height 2
click at [37, 166] on icon "scrollable content" at bounding box center [38, 167] width 7 height 7
click at [524, 64] on div "This is your build mode sidebar Complete the onboarding checklist by navigating…" at bounding box center [574, 140] width 154 height 280
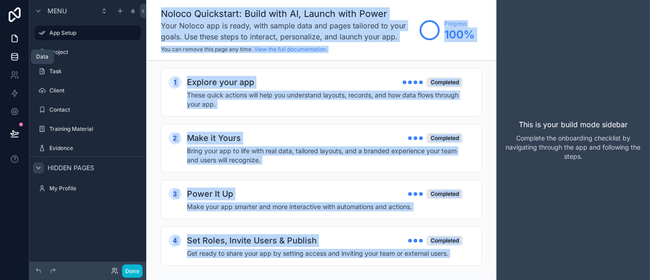
click at [20, 57] on link at bounding box center [14, 57] width 29 height 18
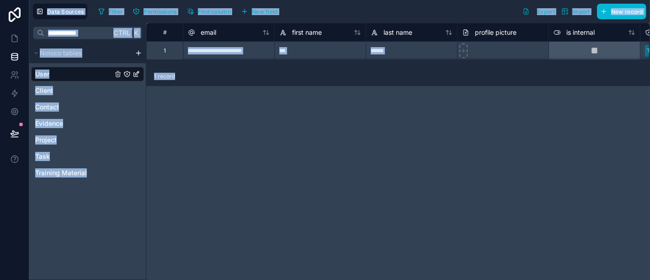
click at [246, 100] on div "**********" at bounding box center [398, 151] width 504 height 257
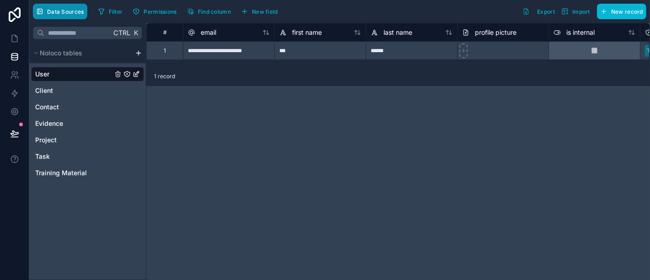
click at [62, 14] on span "Data Sources" at bounding box center [65, 11] width 37 height 7
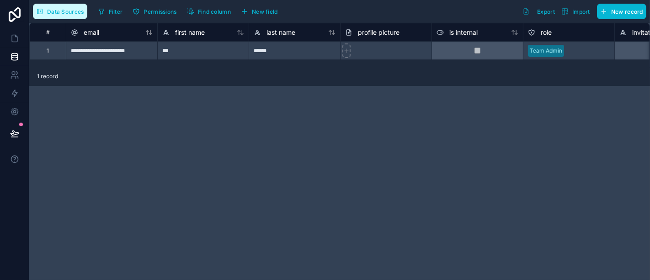
click at [69, 16] on button "Data Sources" at bounding box center [60, 12] width 54 height 16
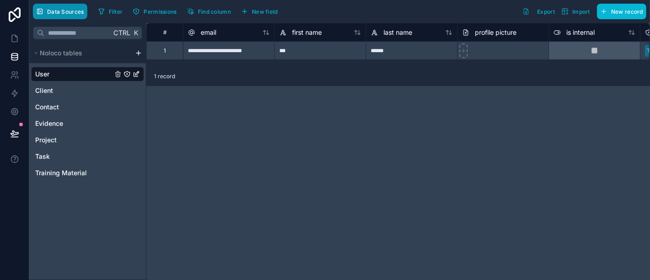
click at [69, 16] on button "Data Sources" at bounding box center [60, 12] width 54 height 16
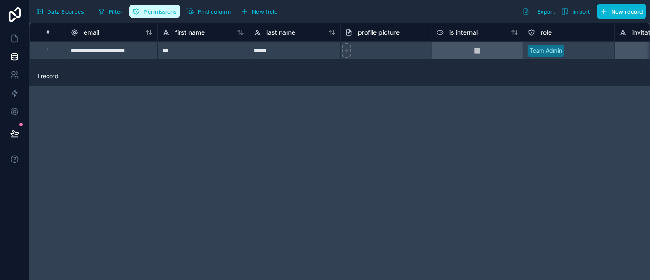
click at [155, 11] on span "Permissions" at bounding box center [160, 11] width 33 height 7
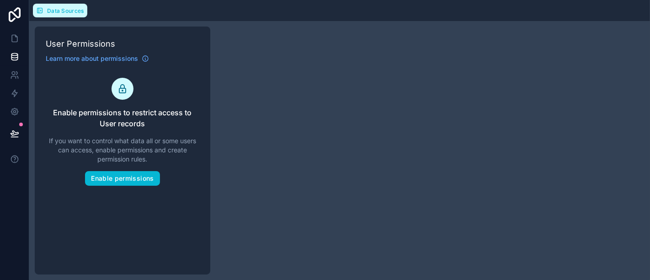
click at [51, 9] on span "Data Sources" at bounding box center [65, 10] width 37 height 7
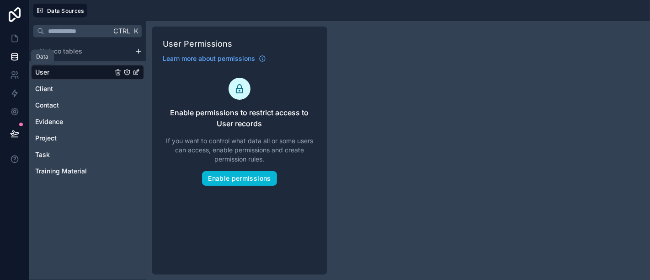
click at [18, 54] on icon at bounding box center [14, 56] width 9 height 9
click at [54, 92] on div "Client" at bounding box center [87, 88] width 113 height 15
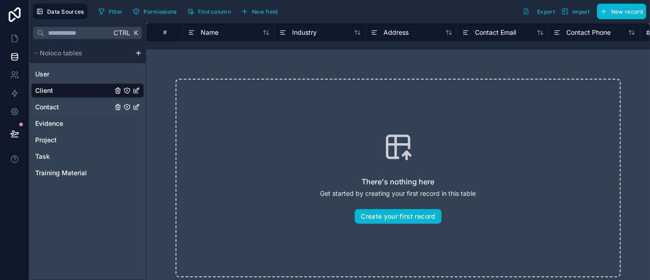
click at [51, 107] on span "Contact" at bounding box center [47, 106] width 24 height 9
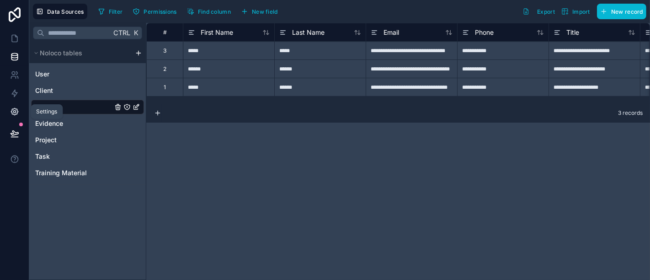
click at [13, 114] on icon at bounding box center [14, 111] width 7 height 7
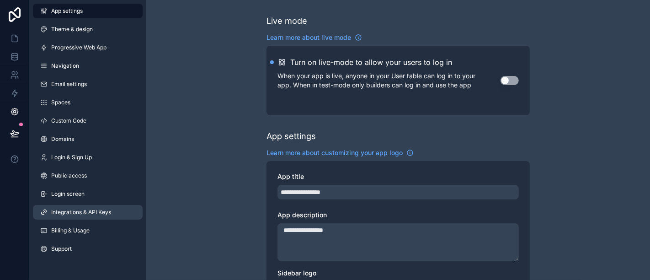
click at [95, 209] on span "Integrations & API Keys" at bounding box center [81, 212] width 60 height 7
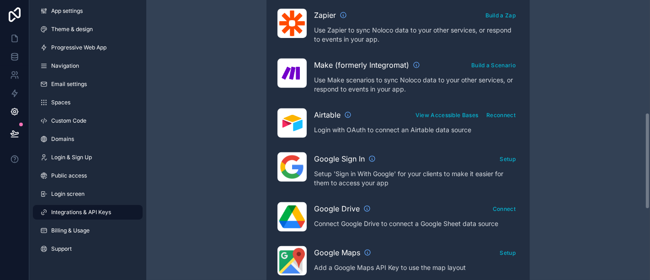
scroll to position [309, 0]
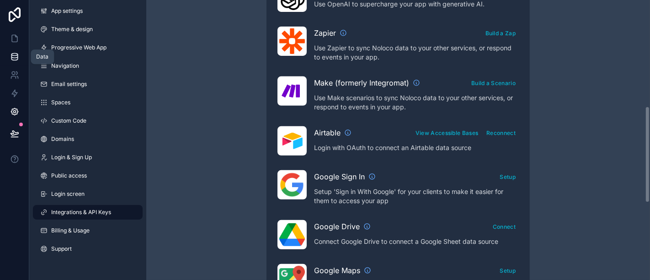
click at [19, 50] on link at bounding box center [14, 57] width 29 height 18
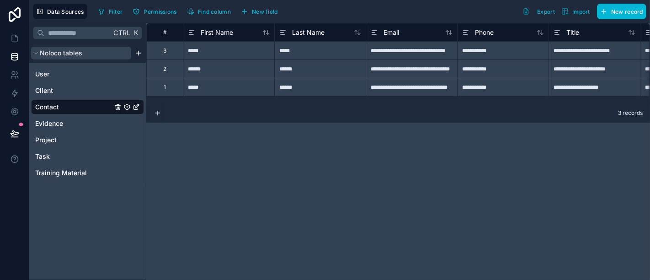
click at [39, 52] on button "Noloco tables" at bounding box center [81, 53] width 100 height 13
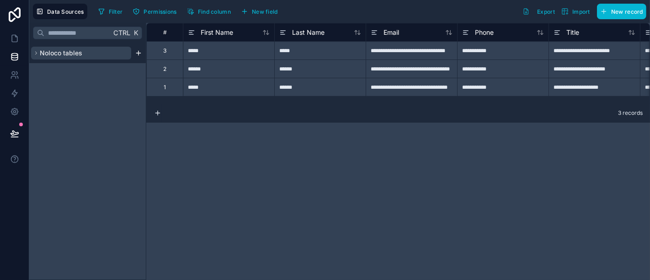
click at [39, 52] on button "Noloco tables" at bounding box center [81, 53] width 100 height 13
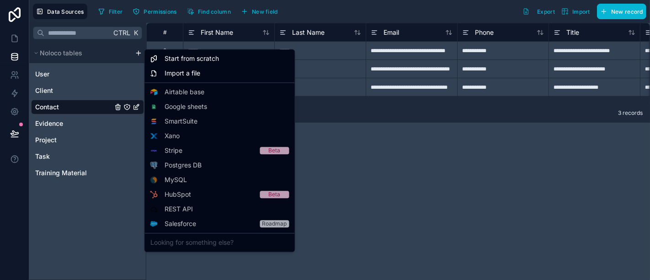
click at [141, 51] on html "**********" at bounding box center [325, 140] width 650 height 280
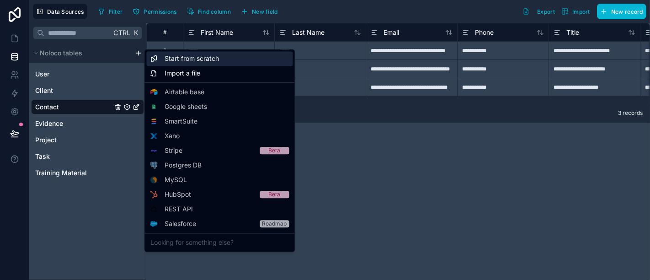
click at [174, 56] on span "Start from scratch" at bounding box center [192, 58] width 54 height 9
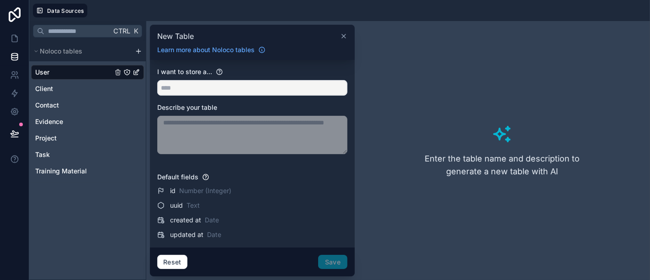
click at [343, 34] on icon at bounding box center [343, 35] width 7 height 7
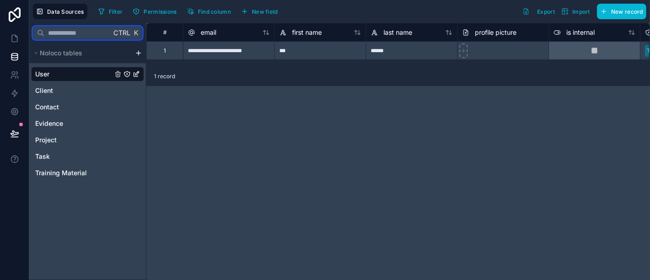
click at [69, 32] on input "text" at bounding box center [77, 33] width 67 height 16
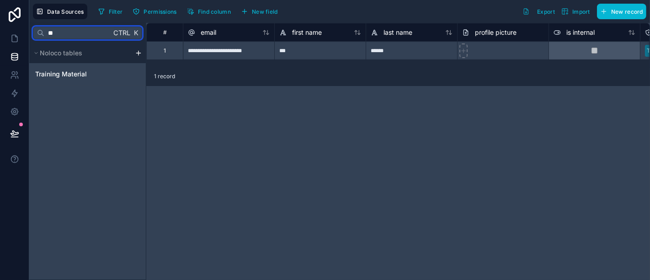
type input "*"
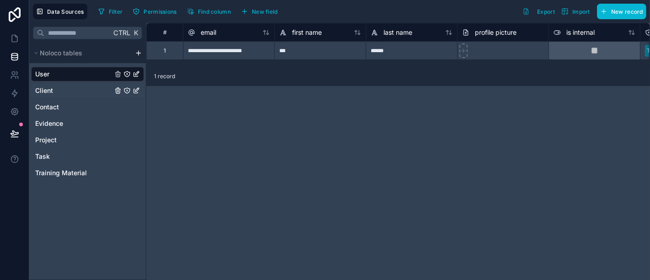
click at [88, 83] on div "Client" at bounding box center [87, 90] width 113 height 15
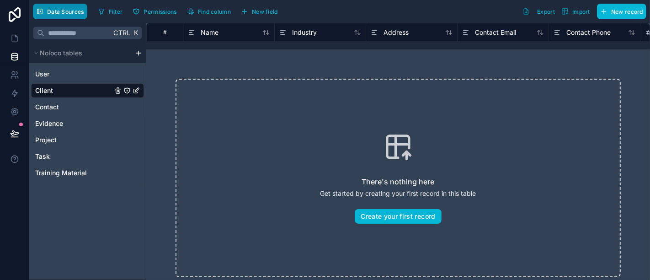
click at [65, 12] on span "Data Sources" at bounding box center [65, 11] width 37 height 7
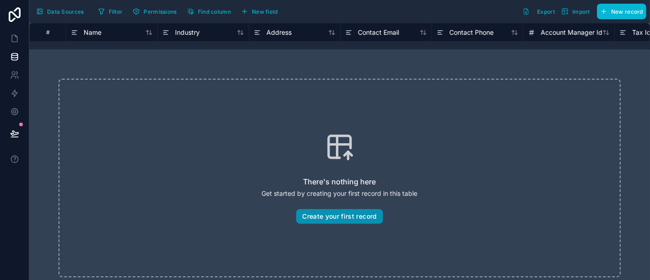
click at [339, 217] on button "Create your first record" at bounding box center [339, 216] width 86 height 15
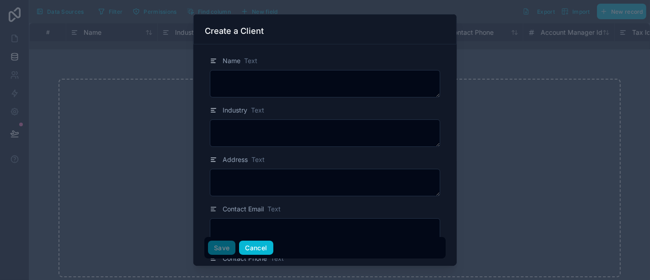
click at [249, 249] on button "Cancel" at bounding box center [256, 248] width 34 height 15
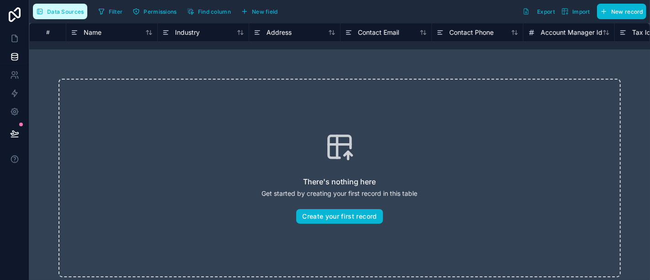
click at [55, 8] on span "Data Sources" at bounding box center [65, 11] width 37 height 7
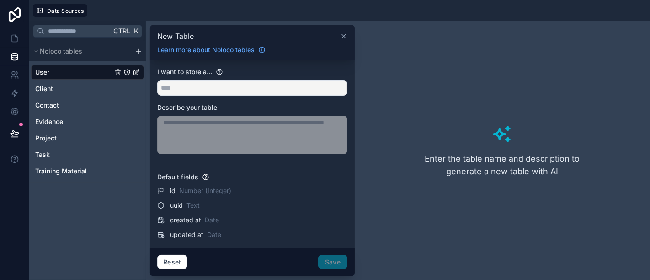
click at [341, 37] on icon at bounding box center [343, 35] width 7 height 7
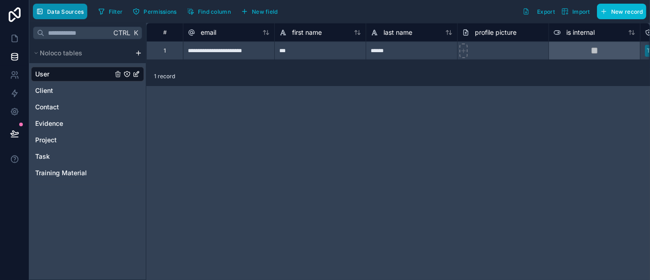
click at [61, 14] on span "Data Sources" at bounding box center [65, 11] width 37 height 7
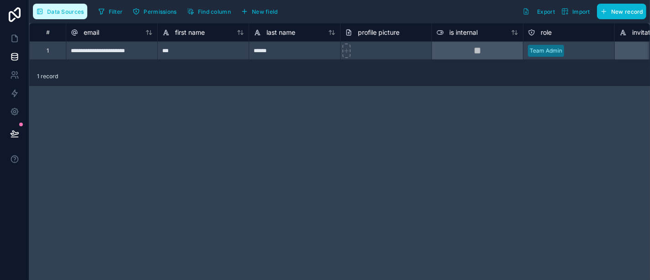
click at [61, 14] on span "Data Sources" at bounding box center [65, 11] width 37 height 7
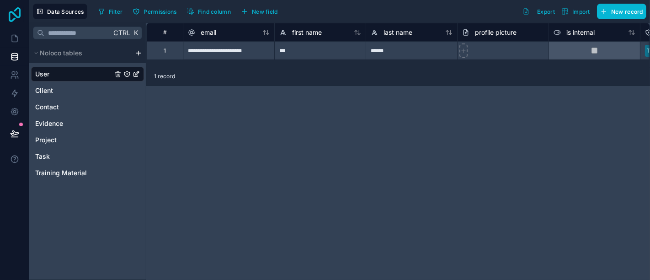
click at [14, 21] on icon at bounding box center [14, 14] width 18 height 15
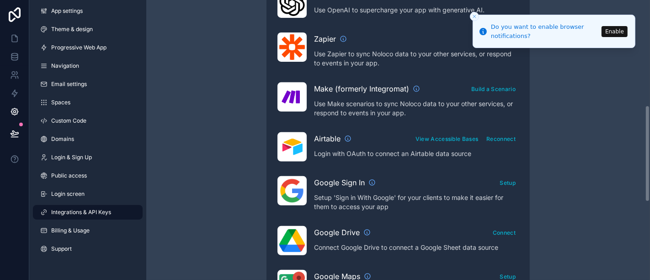
scroll to position [299, 0]
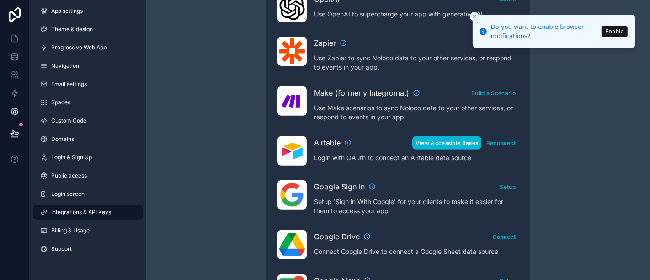
click at [437, 140] on button "View Accessible Bases" at bounding box center [447, 142] width 69 height 13
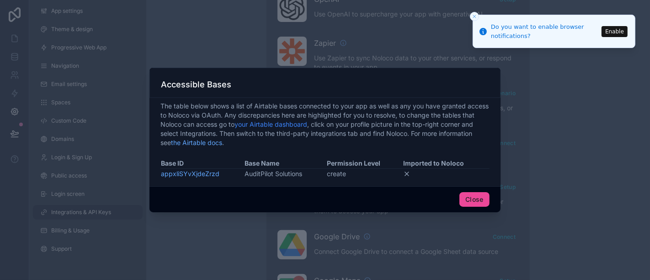
click at [274, 126] on link "your Airtable dashboard" at bounding box center [271, 124] width 73 height 8
click at [466, 199] on button "Close" at bounding box center [475, 199] width 30 height 15
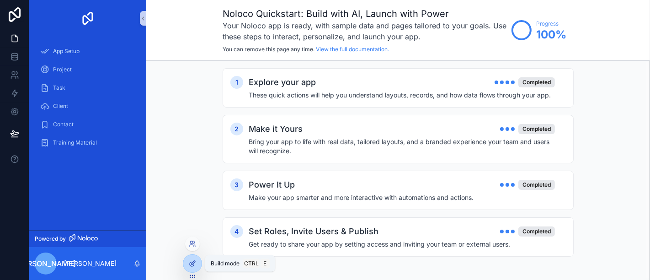
click at [193, 263] on icon at bounding box center [192, 263] width 7 height 7
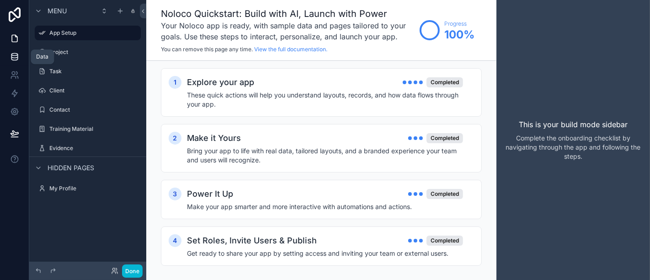
click at [11, 59] on icon at bounding box center [14, 56] width 9 height 9
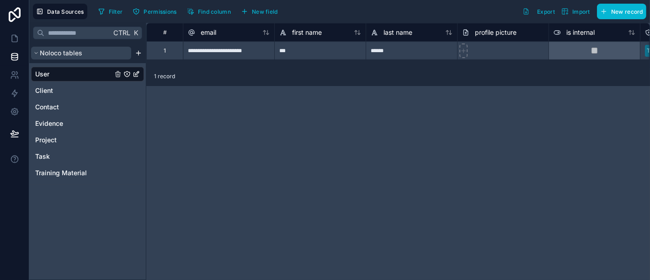
click at [66, 51] on span "Noloco tables" at bounding box center [61, 52] width 43 height 9
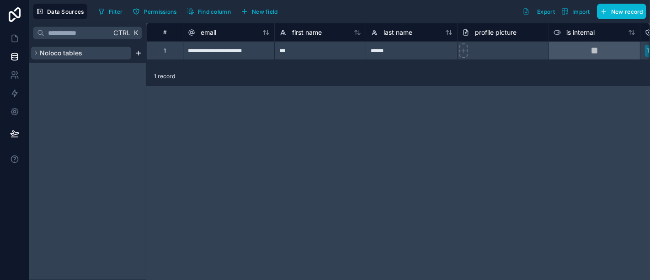
click at [66, 51] on span "Noloco tables" at bounding box center [61, 52] width 43 height 9
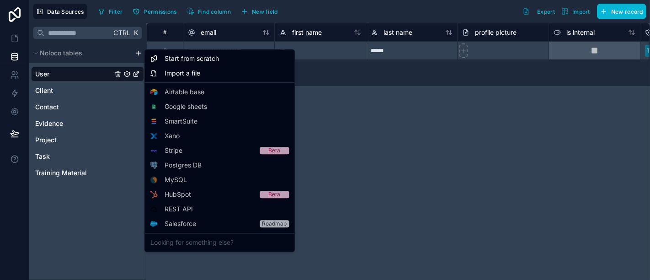
click at [141, 54] on html "**********" at bounding box center [325, 140] width 650 height 280
click at [311, 10] on html "**********" at bounding box center [325, 140] width 650 height 280
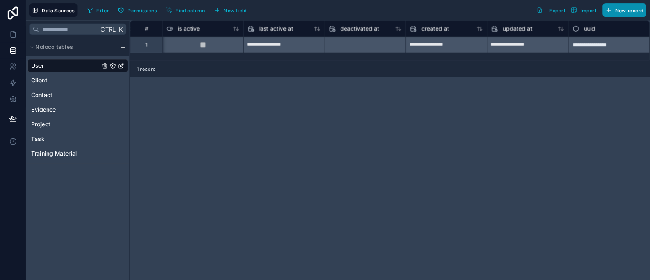
scroll to position [0, 640]
drag, startPoint x: 617, startPoint y: 7, endPoint x: 412, endPoint y: 214, distance: 292.0
click at [412, 214] on div "**********" at bounding box center [438, 169] width 585 height 292
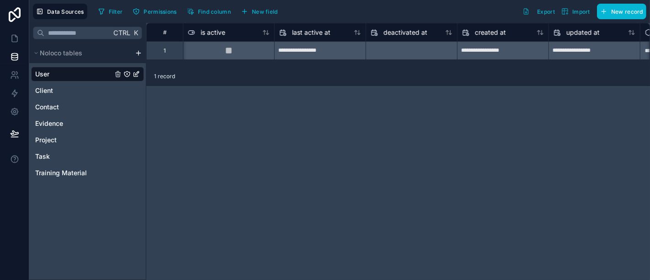
drag, startPoint x: 688, startPoint y: 0, endPoint x: 347, endPoint y: 186, distance: 388.6
click at [347, 186] on div "**********" at bounding box center [398, 151] width 504 height 257
click at [13, 113] on icon at bounding box center [14, 111] width 9 height 9
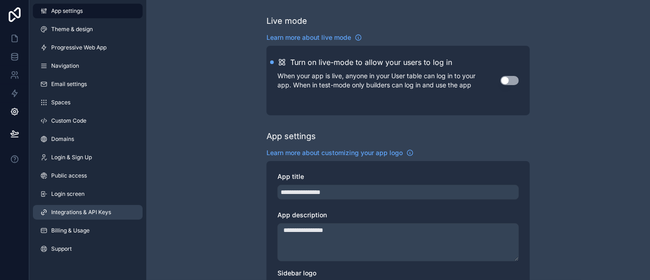
click at [91, 216] on link "Integrations & API Keys" at bounding box center [88, 212] width 110 height 15
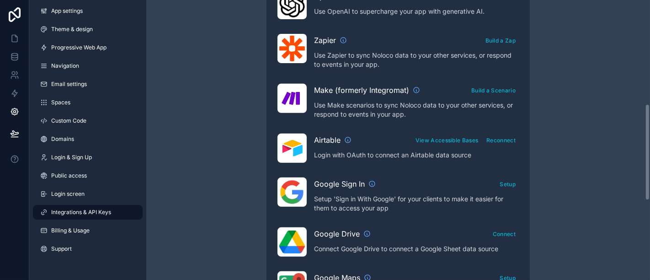
scroll to position [302, 0]
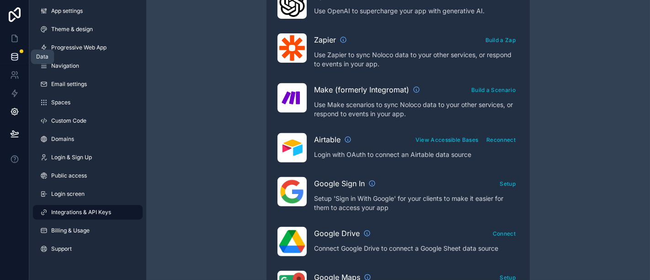
click at [18, 55] on icon at bounding box center [14, 56] width 9 height 9
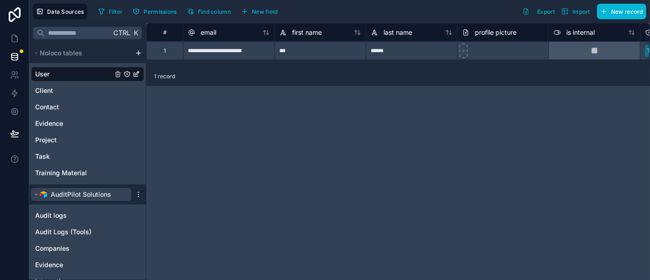
click at [65, 190] on span "AuditPilot Solutions" at bounding box center [81, 194] width 60 height 9
click at [59, 216] on span "Audit logs" at bounding box center [51, 215] width 32 height 9
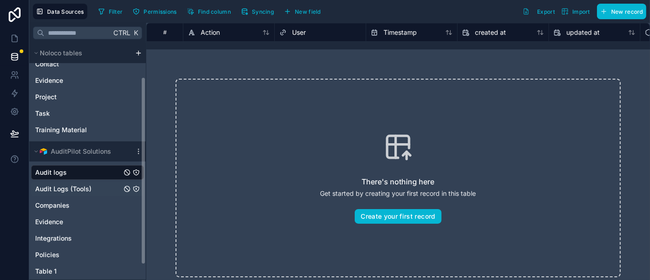
scroll to position [43, 0]
click at [77, 188] on span "Audit Logs (Tools)" at bounding box center [63, 188] width 56 height 9
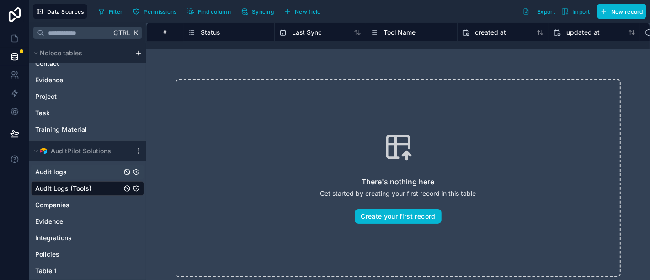
click at [70, 173] on div "Audit logs" at bounding box center [87, 172] width 113 height 15
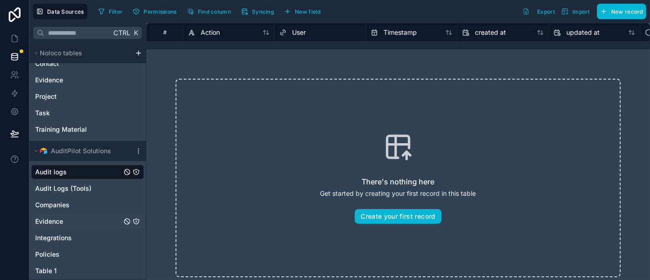
click at [75, 225] on div "Evidence" at bounding box center [87, 221] width 113 height 15
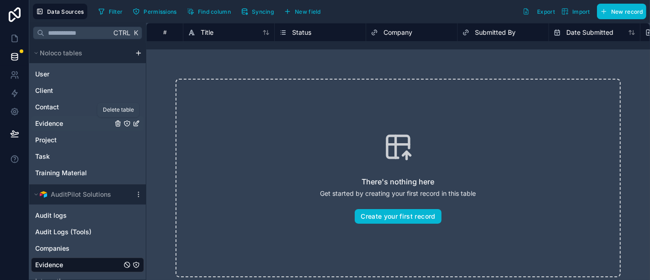
click at [116, 122] on icon "Evidence" at bounding box center [118, 124] width 4 height 4
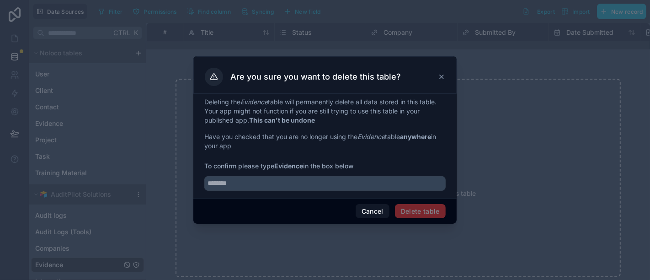
click at [412, 211] on span "Delete table" at bounding box center [420, 211] width 51 height 15
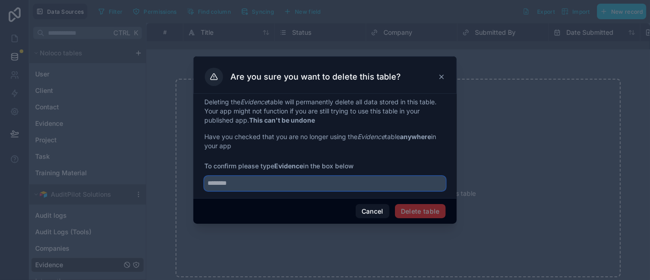
click at [329, 185] on input "text" at bounding box center [324, 183] width 241 height 15
type input "********"
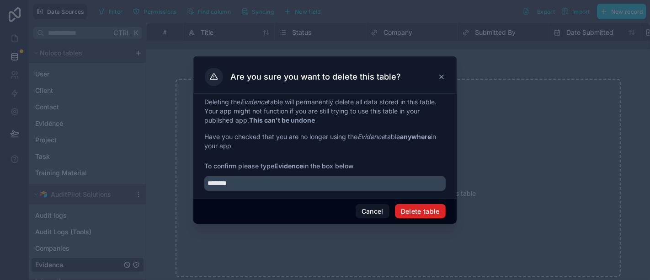
click at [409, 211] on button "Delete table" at bounding box center [420, 211] width 51 height 15
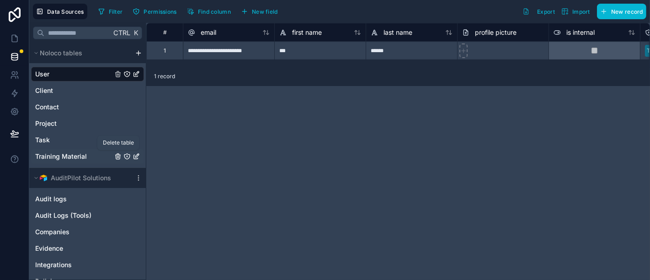
click at [118, 156] on icon "Training Material" at bounding box center [118, 157] width 0 height 2
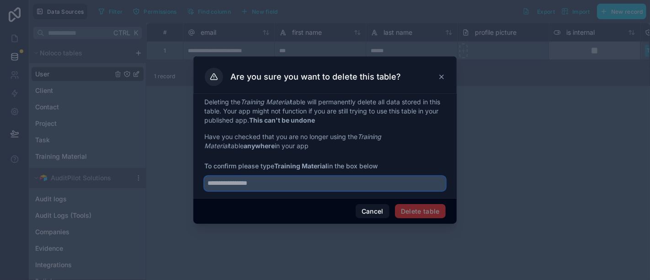
click at [322, 182] on input "text" at bounding box center [324, 183] width 241 height 15
click at [322, 182] on input "*" at bounding box center [324, 183] width 241 height 15
type input "**********"
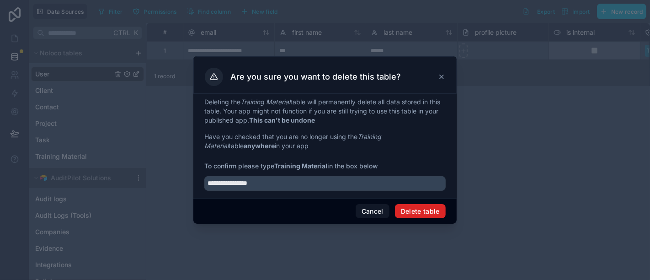
click at [434, 209] on button "Delete table" at bounding box center [420, 211] width 51 height 15
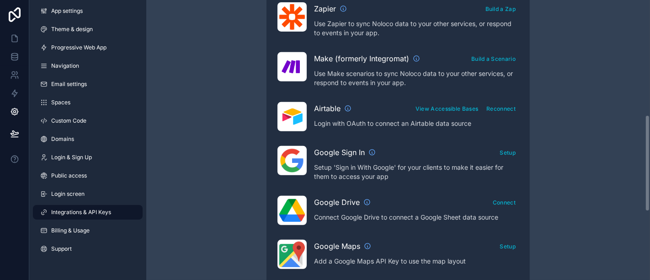
scroll to position [334, 0]
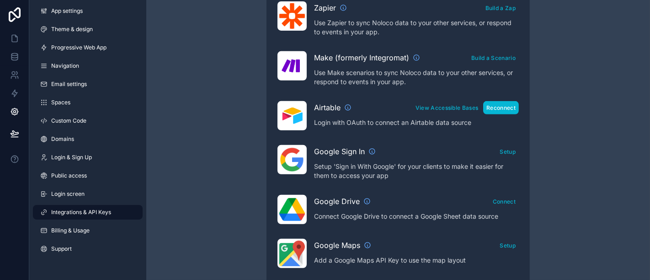
click at [495, 107] on button "Reconnect" at bounding box center [501, 107] width 36 height 13
click at [547, 117] on div "Integrations & API Keys Learn more about your API keys Your API keys allow you …" at bounding box center [398, 73] width 504 height 815
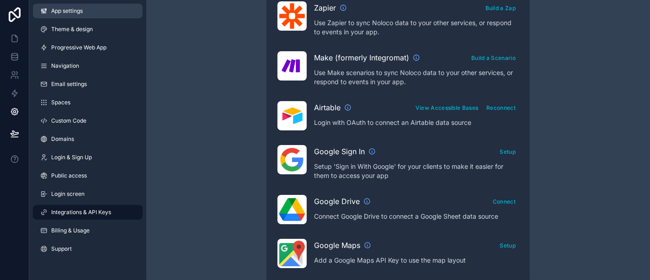
click at [78, 14] on span "App settings" at bounding box center [67, 10] width 32 height 7
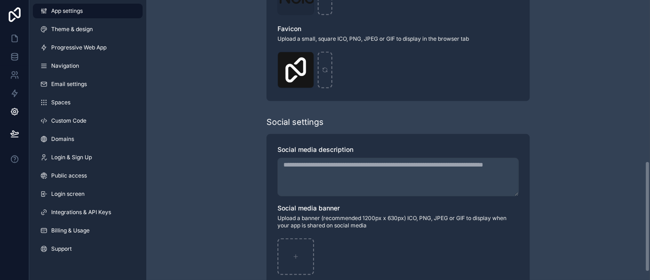
scroll to position [427, 0]
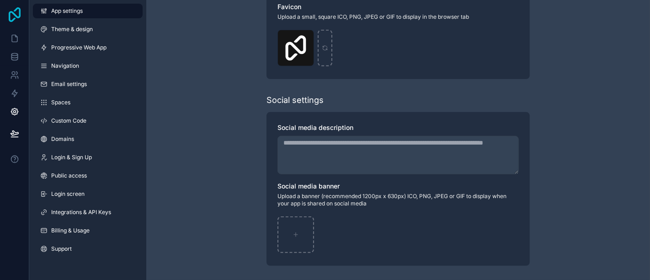
click at [9, 15] on icon at bounding box center [15, 14] width 12 height 15
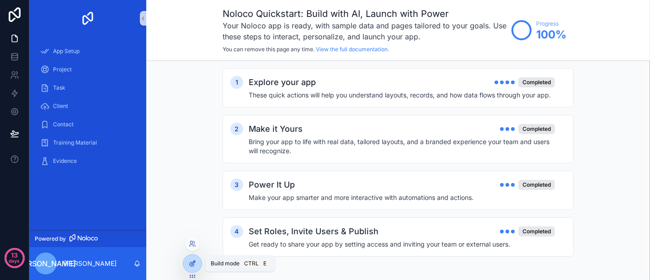
click at [196, 260] on icon at bounding box center [192, 263] width 7 height 7
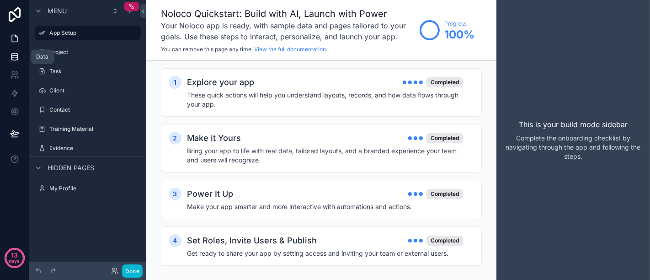
click at [10, 56] on icon at bounding box center [14, 56] width 9 height 9
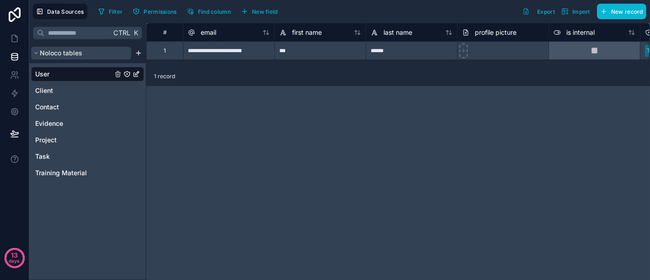
click at [91, 55] on button "Noloco tables" at bounding box center [81, 53] width 100 height 13
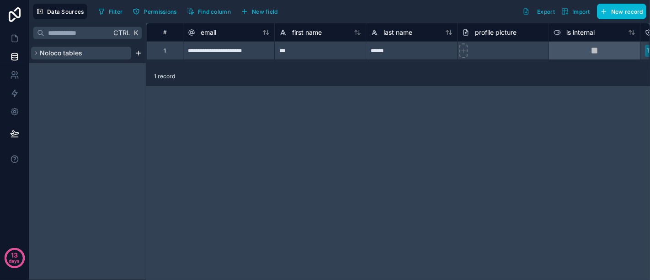
click at [91, 55] on button "Noloco tables" at bounding box center [81, 53] width 100 height 13
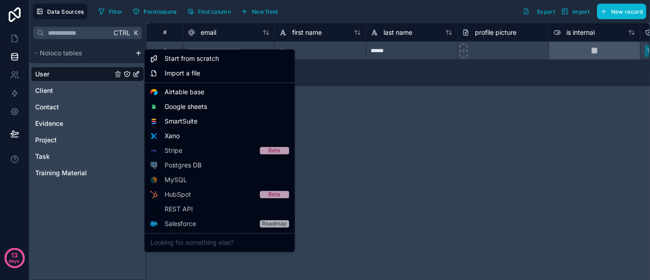
click at [137, 51] on html "**********" at bounding box center [325, 140] width 650 height 280
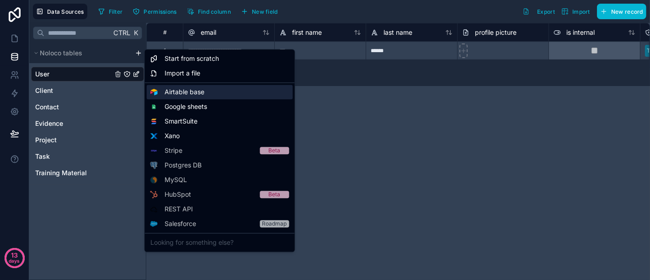
click at [201, 91] on span "Airtable base" at bounding box center [185, 91] width 40 height 9
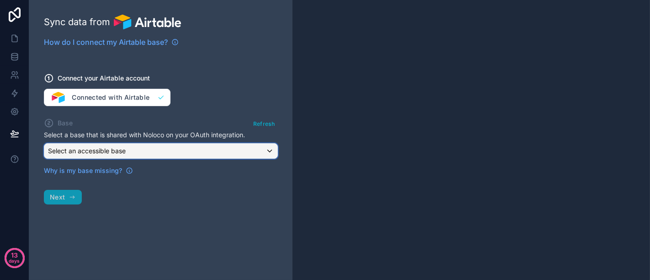
click at [151, 153] on div "Select an accessible base" at bounding box center [160, 151] width 233 height 15
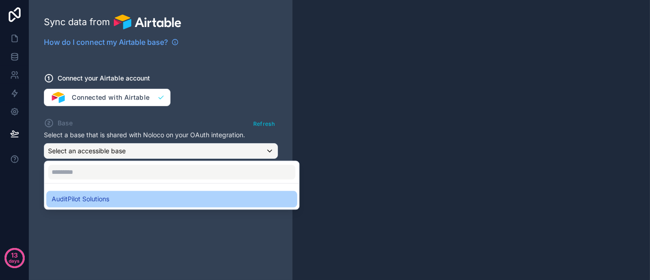
click at [115, 202] on div "AuditPilot Solutions" at bounding box center [172, 198] width 240 height 11
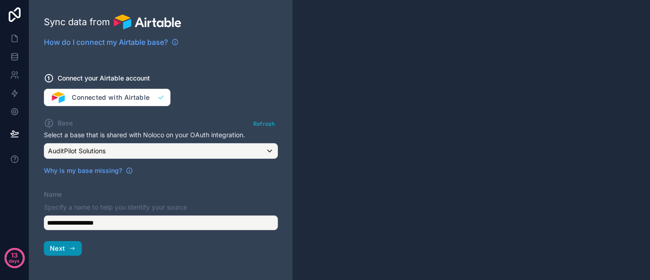
click at [72, 248] on icon "button" at bounding box center [72, 248] width 4 height 0
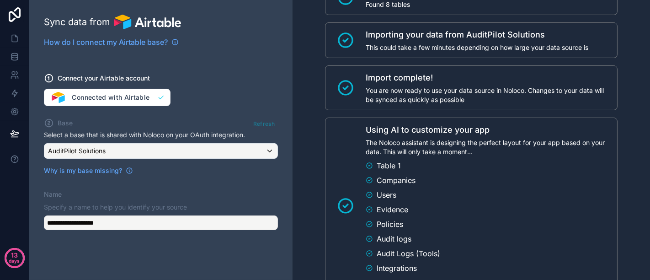
scroll to position [94, 0]
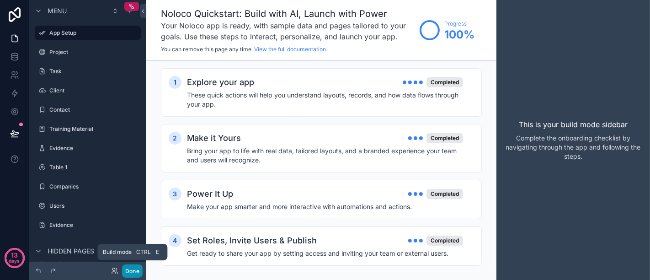
click at [129, 272] on button "Done" at bounding box center [132, 270] width 21 height 13
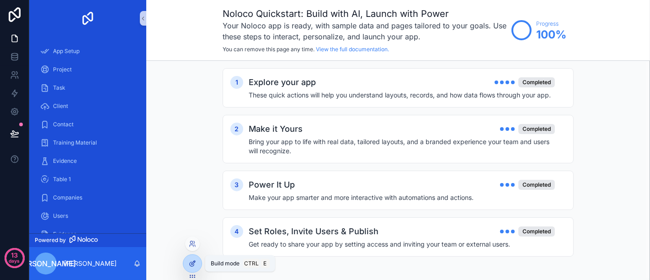
click at [193, 258] on div at bounding box center [192, 263] width 18 height 17
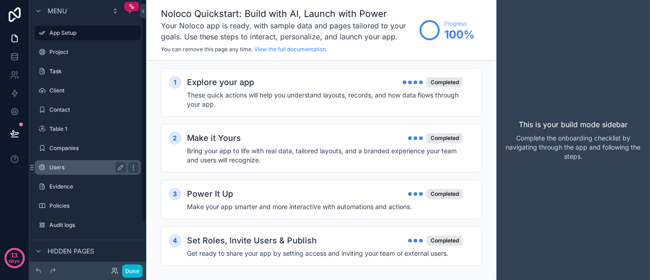
scroll to position [57, 0]
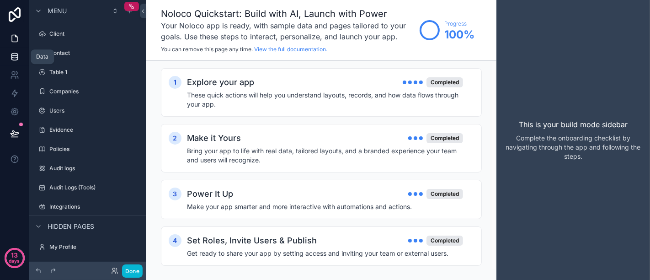
click at [11, 55] on icon at bounding box center [14, 56] width 6 height 4
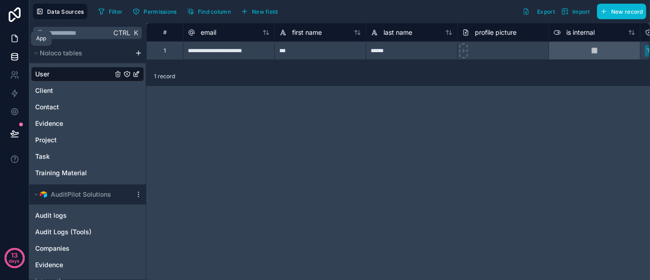
click at [18, 44] on link at bounding box center [14, 38] width 29 height 18
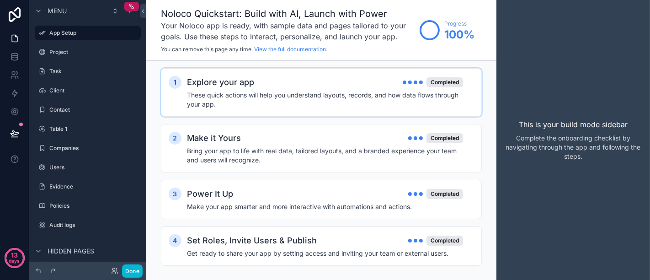
click at [300, 102] on h4 "These quick actions will help you understand layouts, records, and how data flo…" at bounding box center [325, 100] width 276 height 18
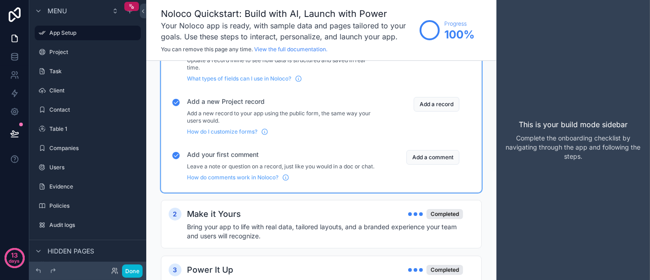
scroll to position [218, 0]
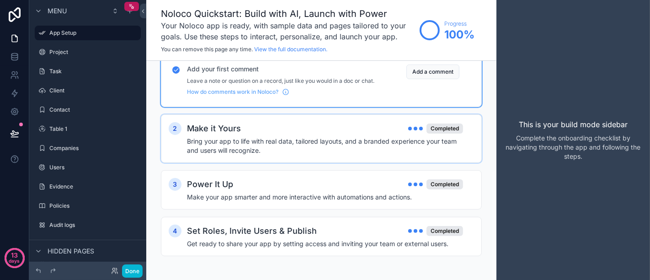
click at [304, 142] on h4 "Bring your app to life with real data, tailored layouts, and a branded experien…" at bounding box center [325, 146] width 276 height 18
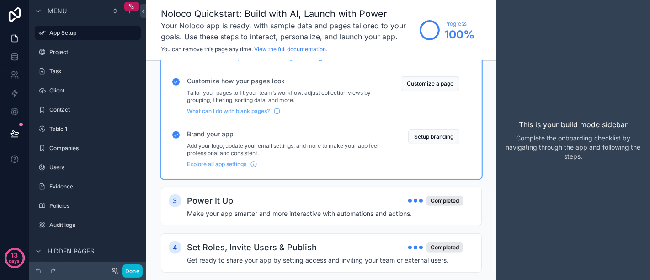
scroll to position [381, 0]
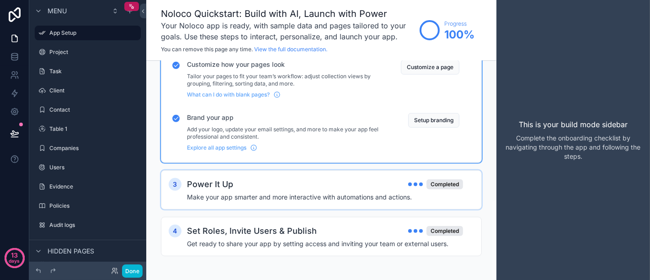
click at [288, 187] on div "Power It Up Completed" at bounding box center [325, 184] width 276 height 13
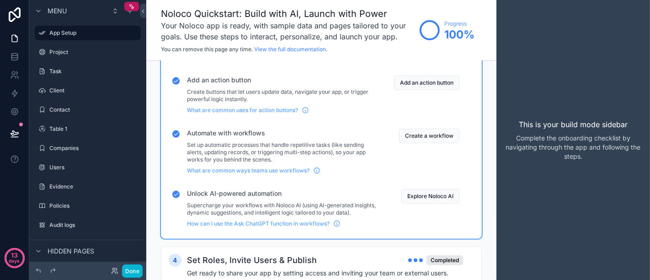
scroll to position [551, 0]
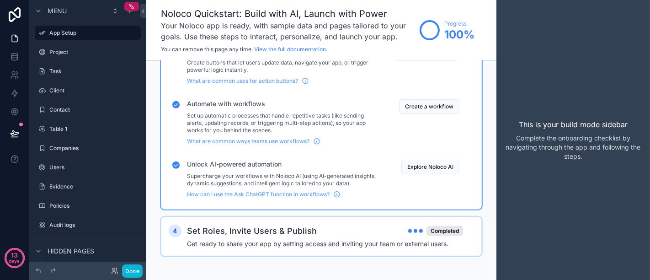
click at [307, 230] on h2 "Set Roles, Invite Users & Publish" at bounding box center [252, 231] width 130 height 13
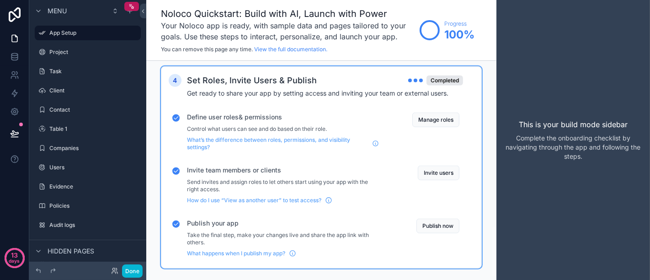
scroll to position [700, 0]
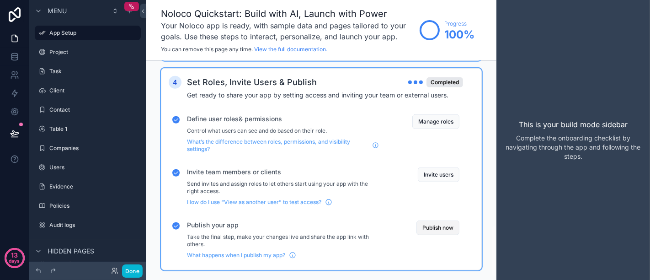
click at [426, 227] on button "Publish now" at bounding box center [438, 227] width 43 height 15
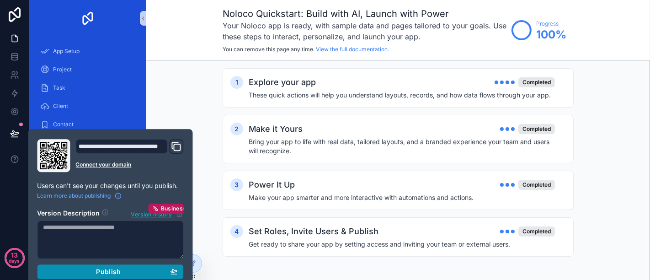
click at [132, 272] on div "Publish" at bounding box center [110, 272] width 134 height 8
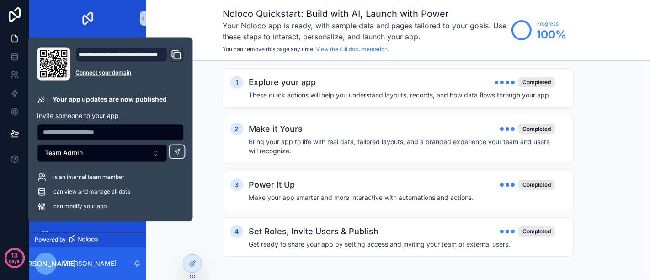
click at [200, 96] on div "1 Explore your app Completed These quick actions will help you understand layou…" at bounding box center [398, 171] width 504 height 221
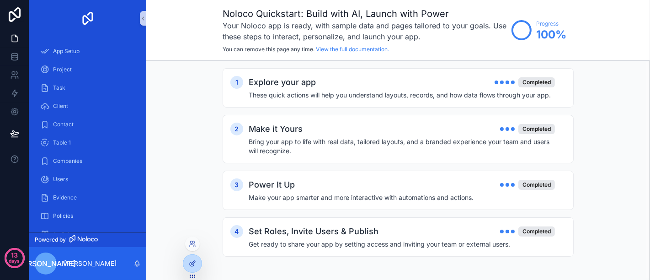
click at [200, 266] on div at bounding box center [192, 263] width 18 height 17
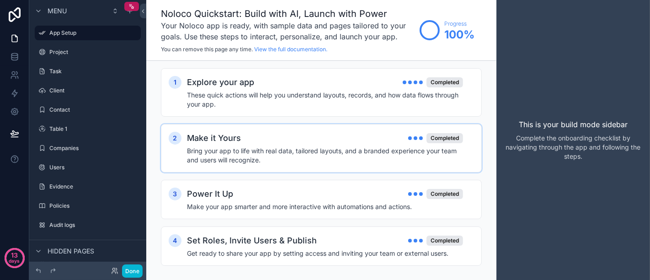
click at [290, 151] on h4 "Bring your app to life with real data, tailored layouts, and a branded experien…" at bounding box center [325, 155] width 276 height 18
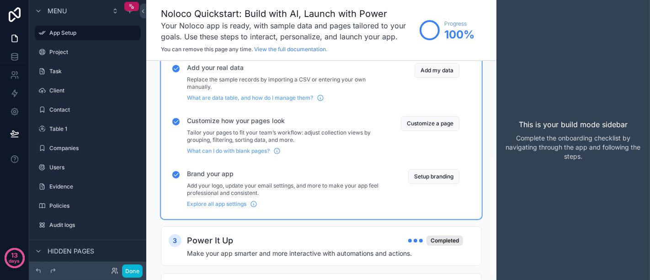
scroll to position [172, 0]
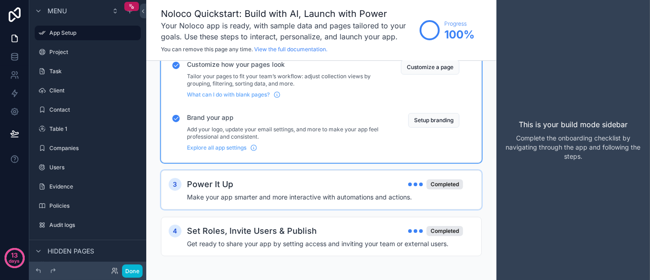
click at [281, 193] on h4 "Make your app smarter and more interactive with automations and actions." at bounding box center [325, 197] width 276 height 9
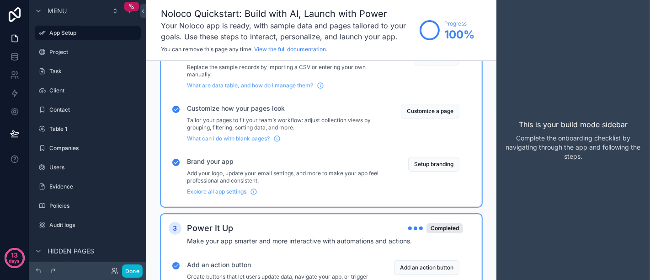
scroll to position [0, 0]
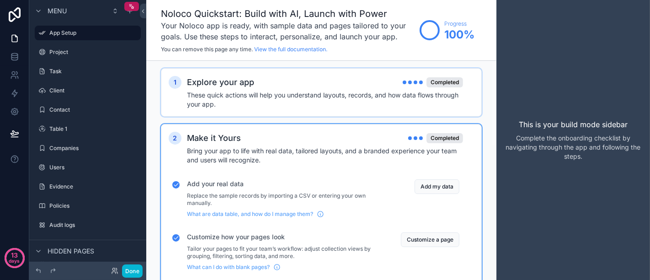
click at [311, 82] on div "Explore your app Completed" at bounding box center [325, 82] width 276 height 13
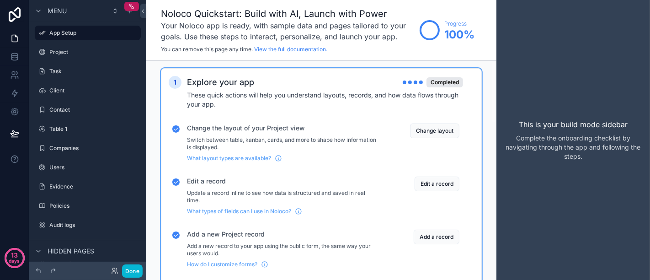
click at [292, 139] on p "Switch between table, kanban, cards, and more to shape how information is displ…" at bounding box center [283, 143] width 192 height 15
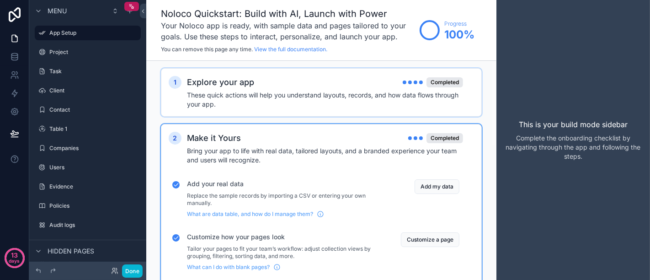
click at [330, 98] on h4 "These quick actions will help you understand layouts, records, and how data flo…" at bounding box center [325, 100] width 276 height 18
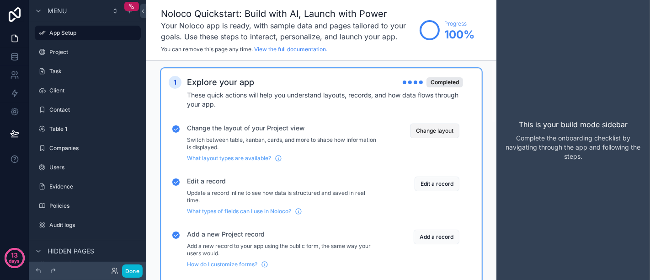
click at [425, 130] on button "Change layout" at bounding box center [434, 130] width 49 height 15
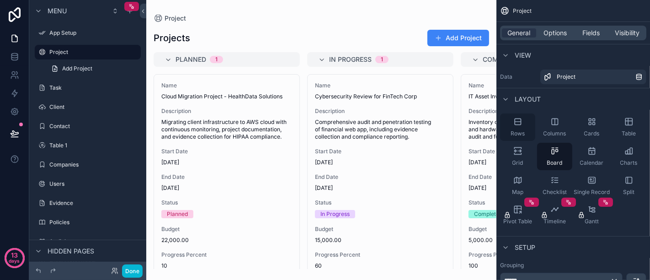
click at [522, 126] on div "Rows" at bounding box center [517, 126] width 35 height 27
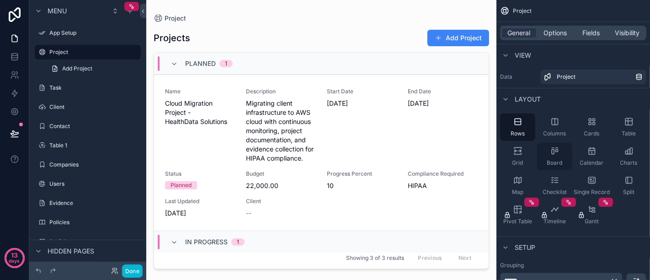
click at [556, 160] on span "Board" at bounding box center [555, 162] width 16 height 7
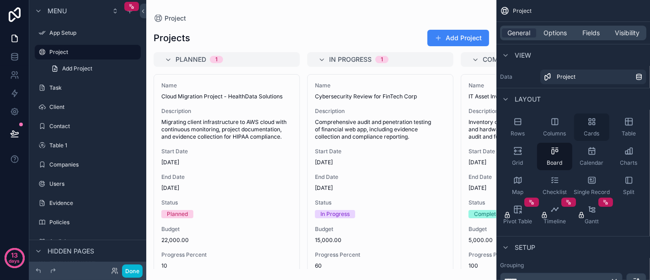
click at [584, 135] on div "Cards" at bounding box center [591, 126] width 35 height 27
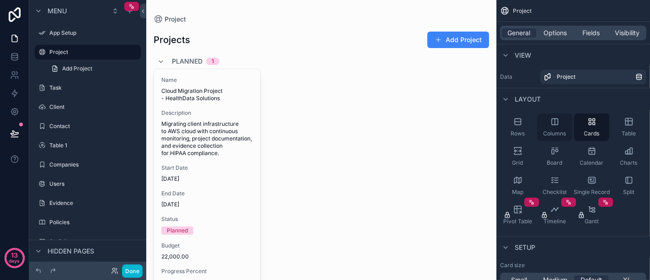
click at [566, 130] on span "Columns" at bounding box center [555, 133] width 23 height 7
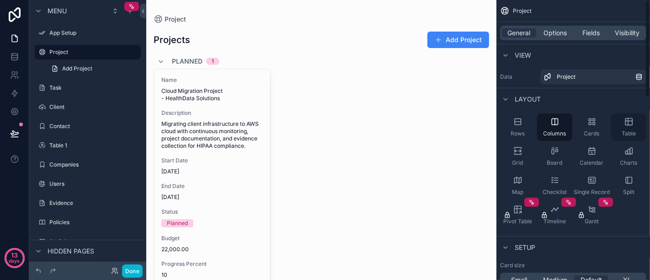
click at [634, 136] on span "Table" at bounding box center [629, 133] width 14 height 7
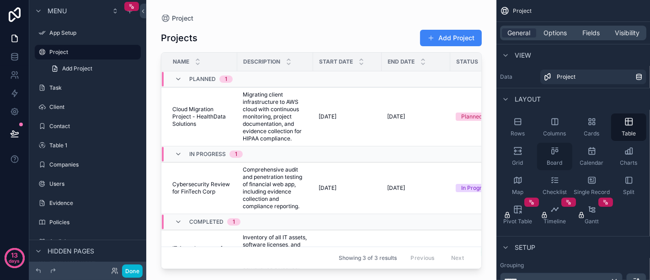
click at [564, 155] on div "Board" at bounding box center [554, 156] width 35 height 27
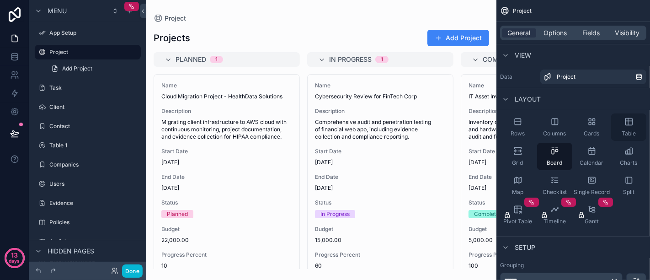
click at [637, 121] on div "Table" at bounding box center [628, 126] width 35 height 27
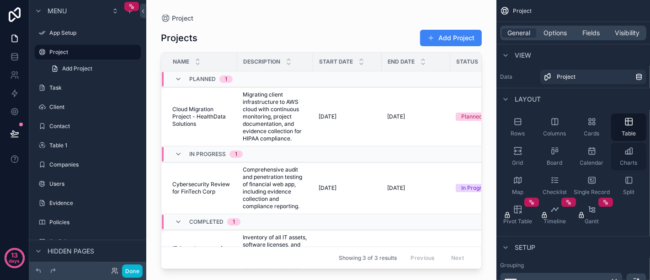
click at [638, 160] on div "Charts" at bounding box center [628, 156] width 35 height 27
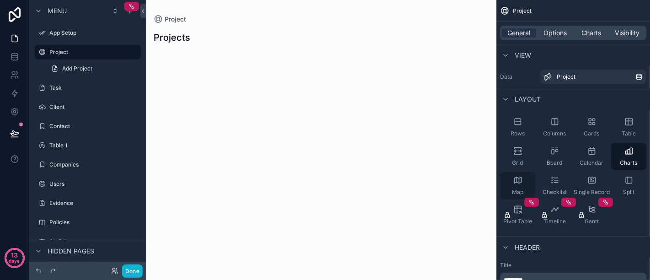
click at [516, 183] on icon "scrollable content" at bounding box center [518, 180] width 9 height 9
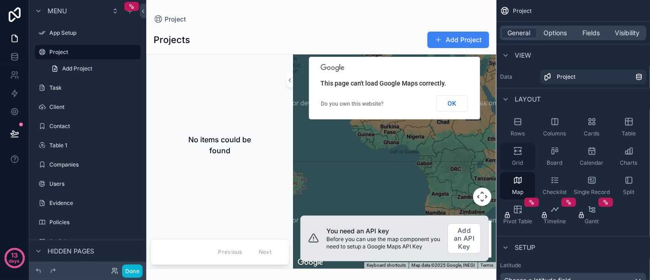
click at [518, 157] on div "Grid" at bounding box center [517, 156] width 35 height 27
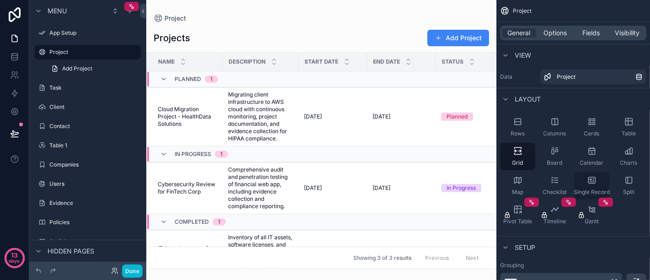
click at [590, 177] on icon "scrollable content" at bounding box center [592, 180] width 9 height 9
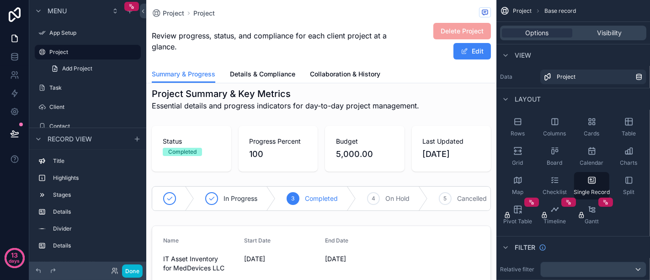
scroll to position [10, 0]
click at [628, 187] on div "Split" at bounding box center [628, 185] width 35 height 27
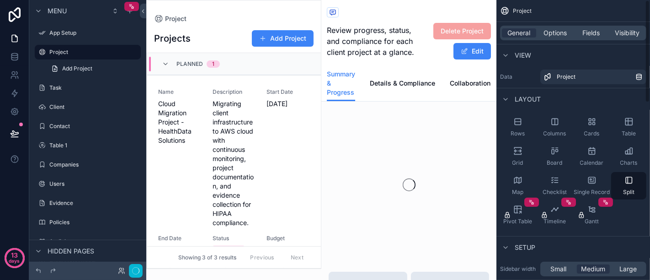
scroll to position [0, 0]
click at [596, 183] on icon "scrollable content" at bounding box center [592, 180] width 9 height 9
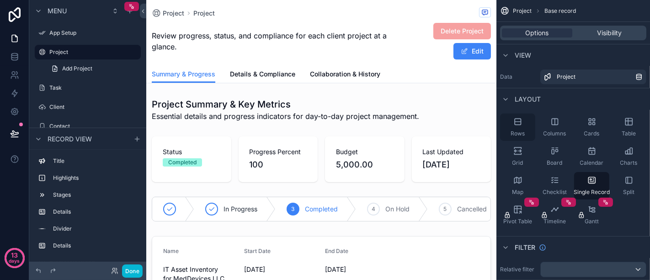
click at [520, 123] on icon "scrollable content" at bounding box center [518, 121] width 9 height 9
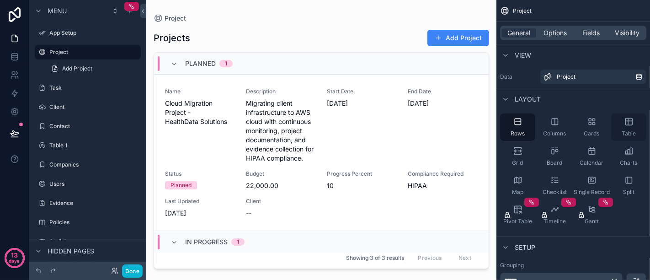
click at [628, 129] on div "Table" at bounding box center [628, 126] width 35 height 27
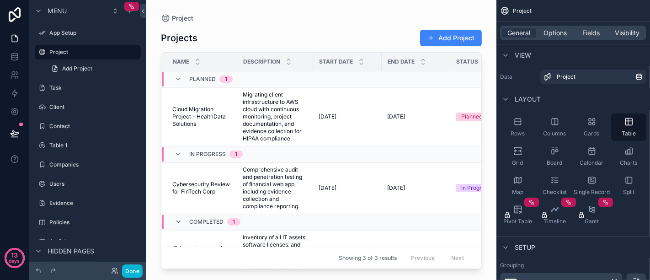
scroll to position [65, 0]
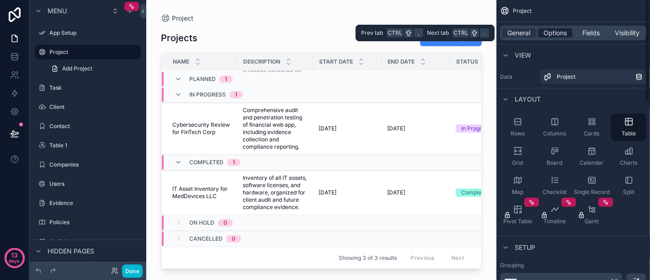
click at [552, 31] on span "Options" at bounding box center [555, 32] width 23 height 9
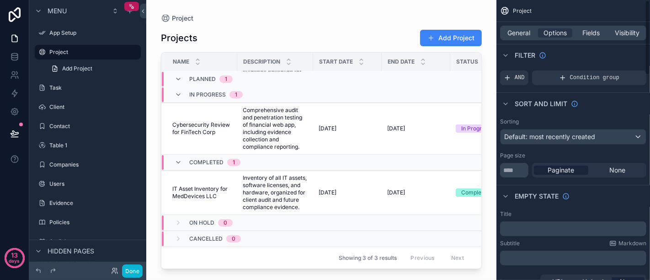
scroll to position [0, 0]
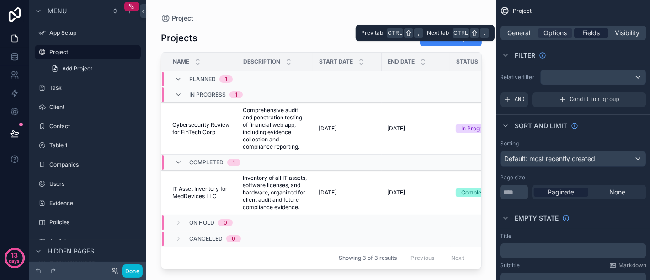
click at [597, 31] on span "Fields" at bounding box center [591, 32] width 17 height 9
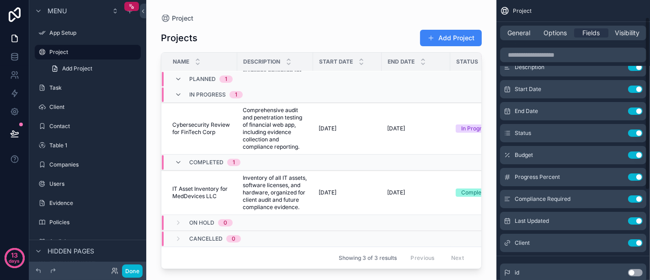
scroll to position [27, 0]
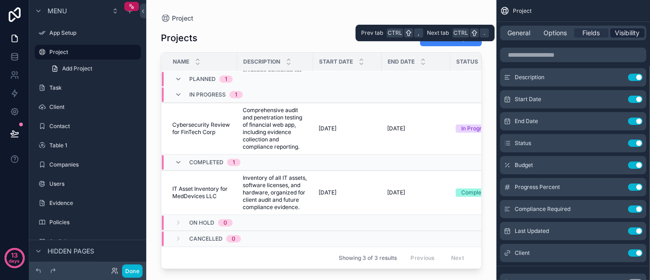
click at [622, 31] on span "Visibility" at bounding box center [628, 32] width 25 height 9
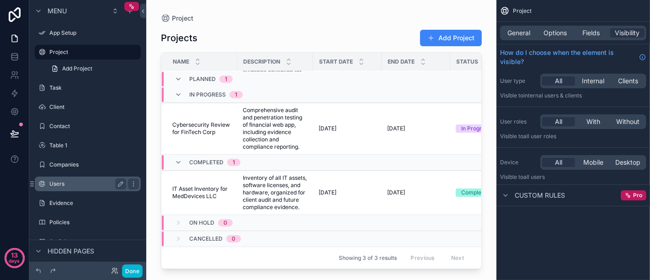
click at [58, 182] on label "Users" at bounding box center [85, 183] width 73 height 7
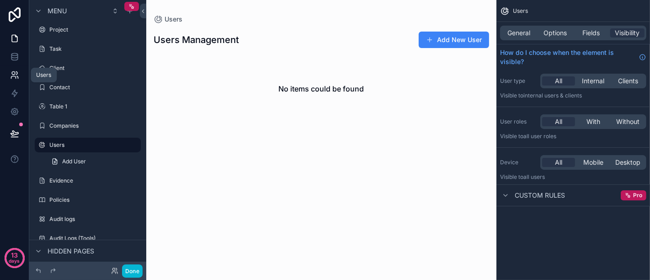
click at [19, 72] on link at bounding box center [14, 75] width 29 height 18
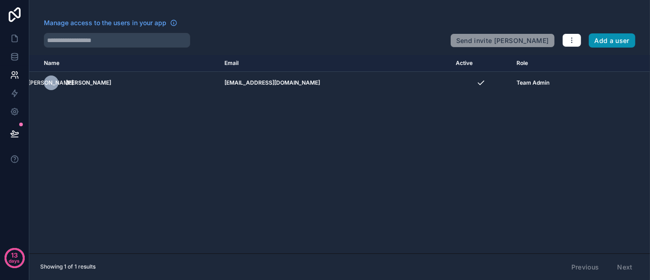
click at [609, 39] on button "Add a user" at bounding box center [612, 40] width 47 height 15
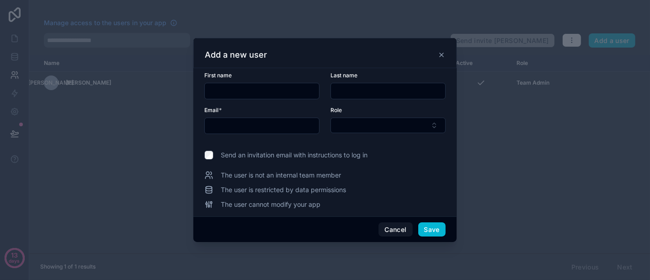
click at [304, 91] on input "text" at bounding box center [262, 91] width 114 height 13
type input "****"
click at [281, 118] on div at bounding box center [261, 126] width 115 height 16
click at [270, 129] on input "text" at bounding box center [262, 125] width 114 height 13
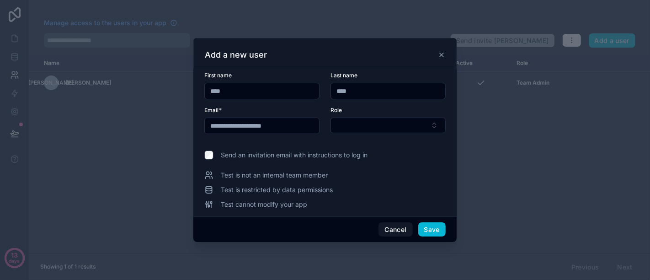
type input "**********"
click at [393, 128] on button "Select Button" at bounding box center [388, 126] width 115 height 16
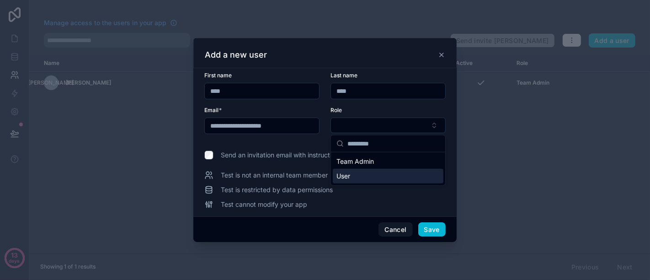
click at [376, 174] on div "User" at bounding box center [388, 176] width 111 height 15
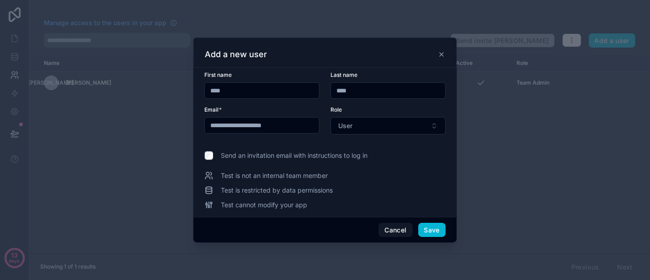
click at [253, 90] on input "****" at bounding box center [262, 90] width 114 height 13
type input "*"
type input "****"
click at [427, 228] on button "Save" at bounding box center [431, 230] width 27 height 15
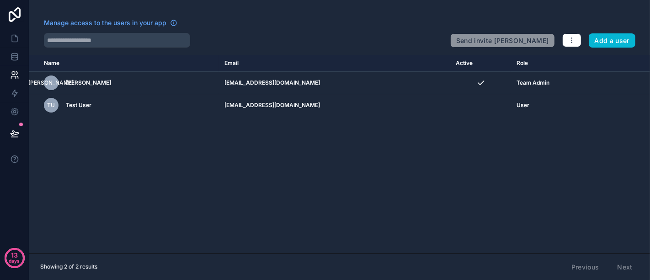
click at [289, 21] on div "Manage access to the users in your app" at bounding box center [243, 25] width 399 height 15
click at [340, 33] on div at bounding box center [243, 40] width 399 height 15
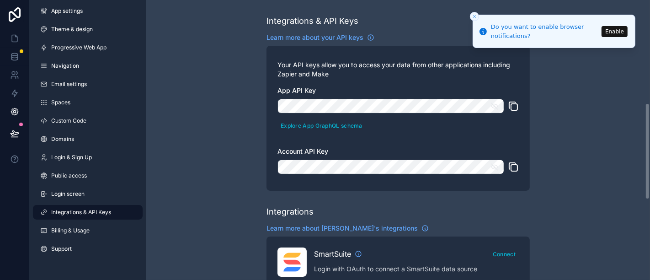
scroll to position [299, 0]
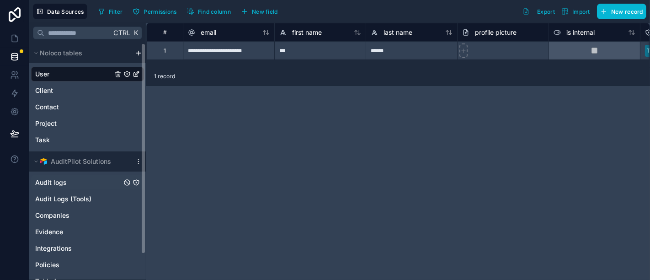
click at [45, 183] on span "Audit logs" at bounding box center [51, 182] width 32 height 9
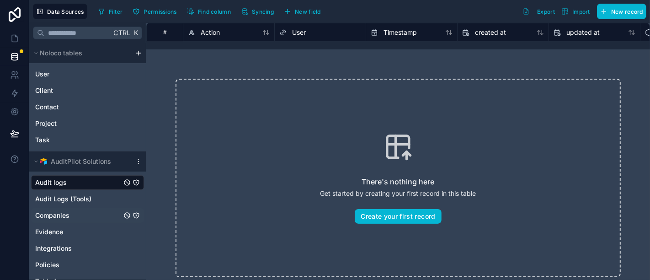
click at [58, 215] on span "Companies" at bounding box center [52, 215] width 34 height 9
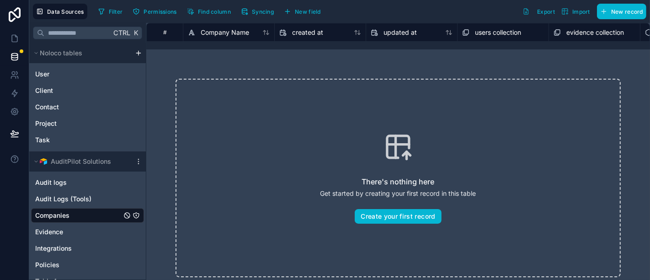
scroll to position [28, 0]
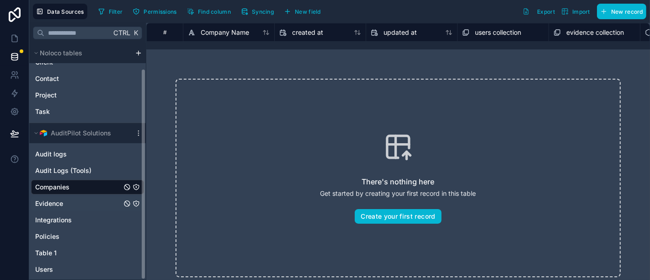
click at [79, 198] on div "Evidence" at bounding box center [87, 203] width 113 height 15
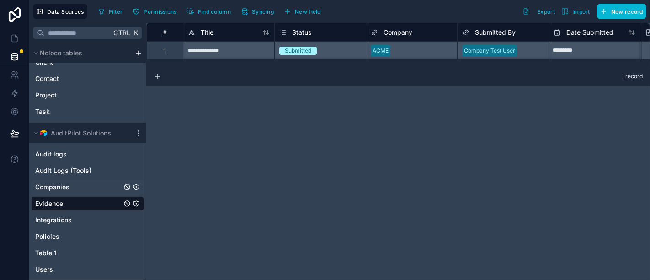
click at [65, 186] on span "Companies" at bounding box center [52, 186] width 34 height 9
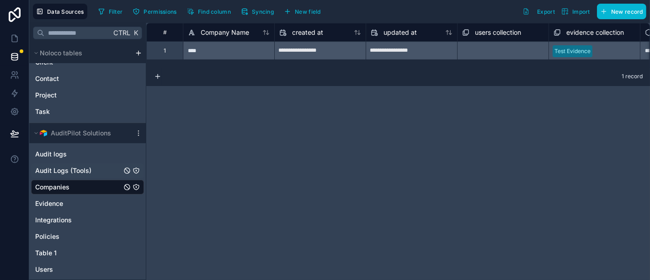
click at [74, 168] on span "Audit Logs (Tools)" at bounding box center [63, 170] width 56 height 9
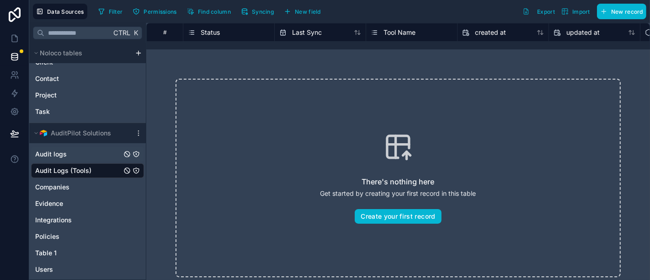
click at [55, 156] on span "Audit logs" at bounding box center [51, 154] width 32 height 9
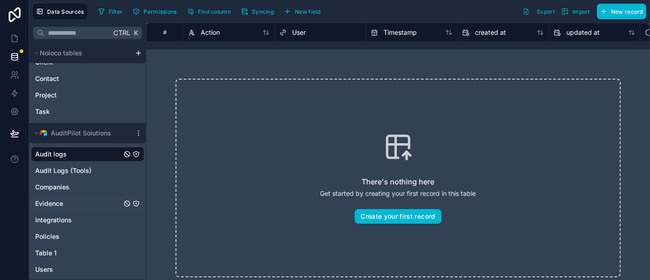
click at [65, 203] on div "Evidence" at bounding box center [87, 203] width 113 height 15
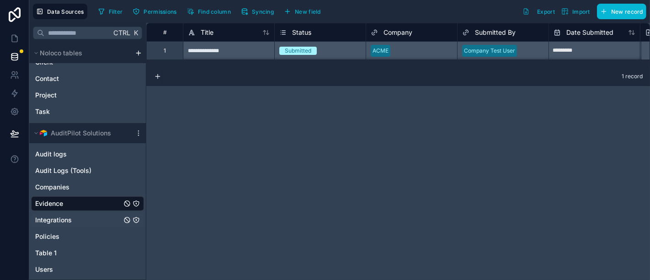
click at [67, 217] on span "Integrations" at bounding box center [53, 219] width 37 height 9
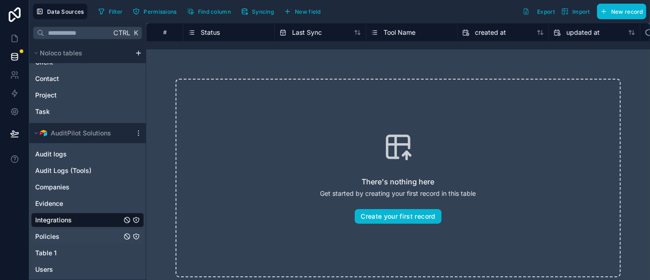
click at [54, 238] on span "Policies" at bounding box center [47, 236] width 24 height 9
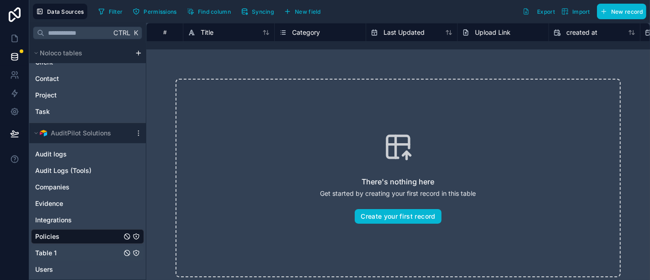
click at [49, 251] on span "Table 1" at bounding box center [45, 252] width 21 height 9
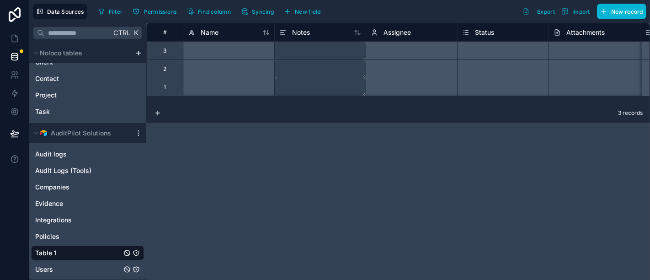
click at [95, 268] on div "Users" at bounding box center [87, 269] width 113 height 15
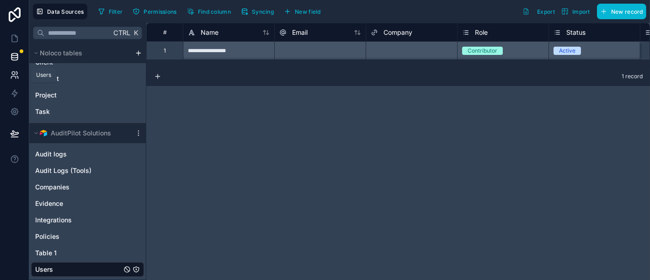
click at [12, 74] on icon at bounding box center [13, 73] width 3 height 3
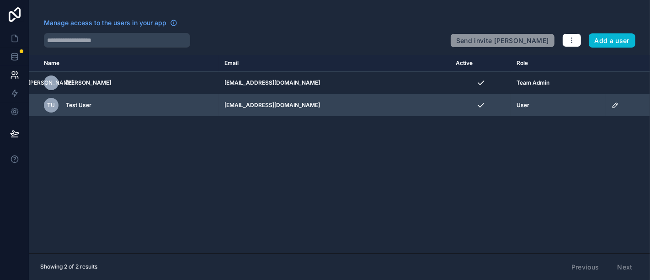
click at [612, 107] on icon "scrollable content" at bounding box center [615, 105] width 7 height 7
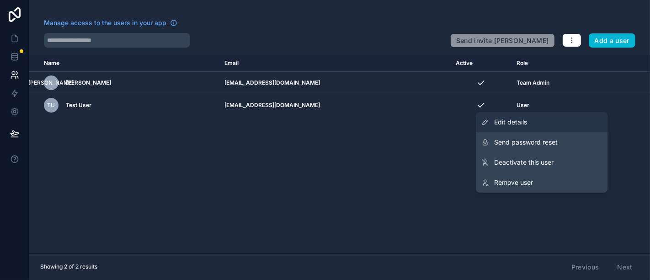
click at [524, 123] on span "Edit details" at bounding box center [510, 122] width 33 height 9
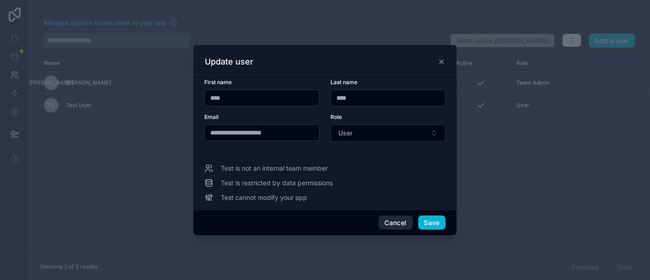
click at [393, 224] on button "Cancel" at bounding box center [396, 222] width 34 height 15
